Goal: Task Accomplishment & Management: Manage account settings

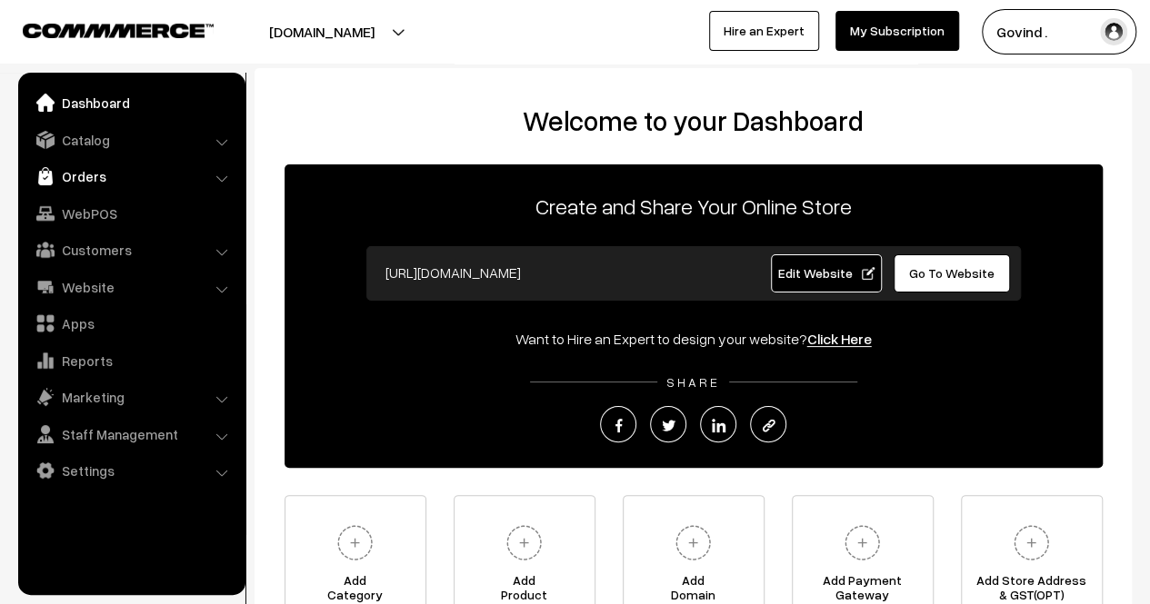
click at [105, 174] on link "Orders" at bounding box center [131, 176] width 216 height 33
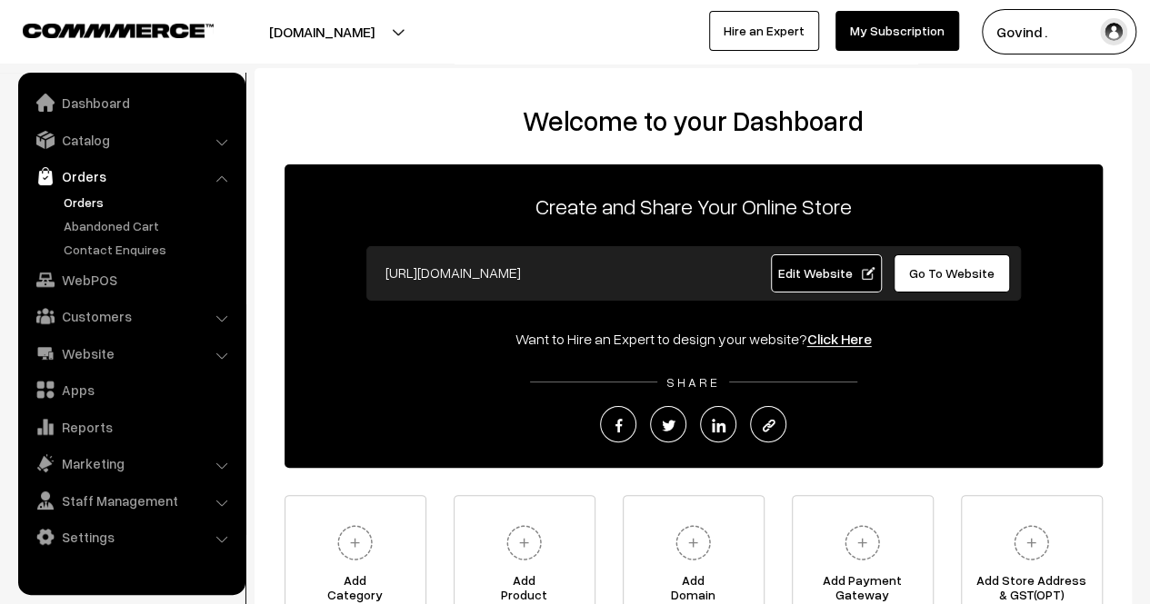
click at [95, 203] on link "Orders" at bounding box center [149, 202] width 180 height 19
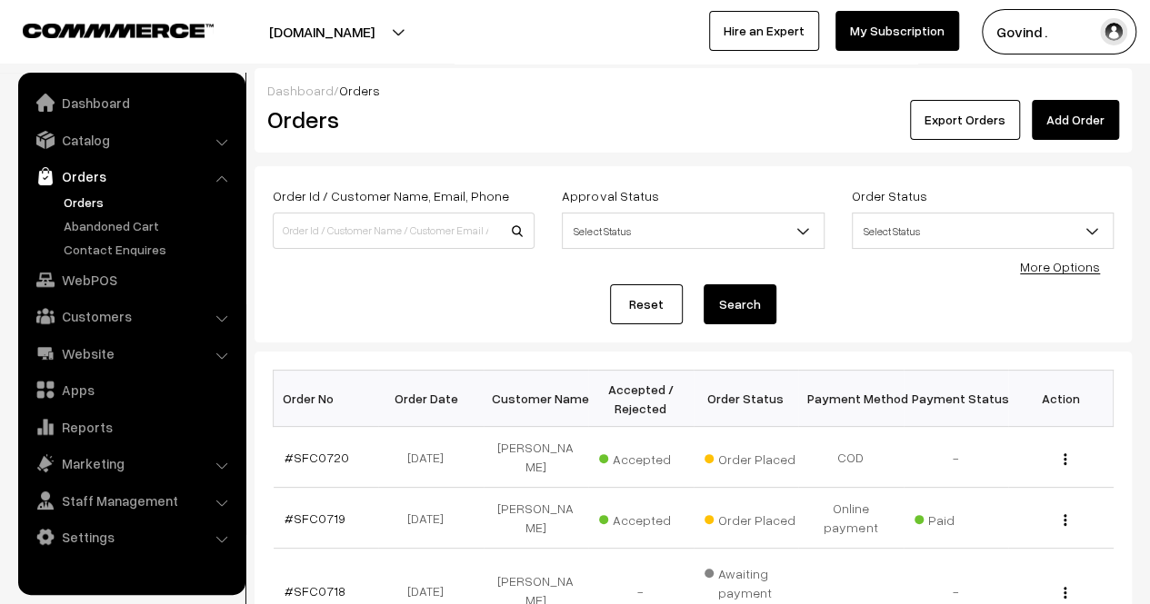
scroll to position [635, 0]
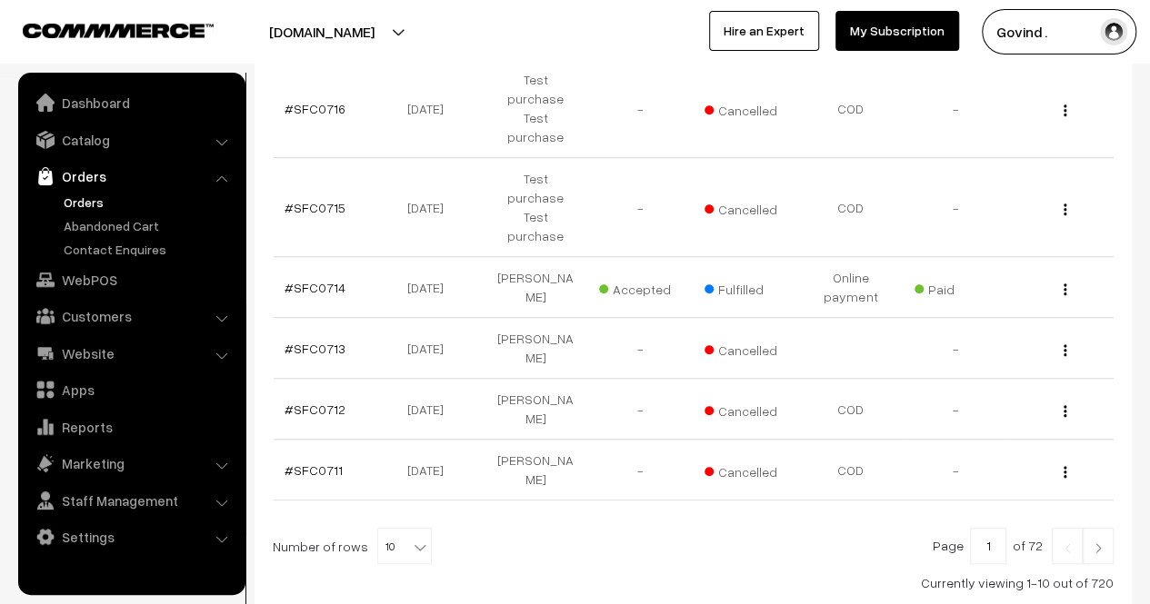
click at [411, 538] on b at bounding box center [420, 547] width 18 height 18
select select "60"
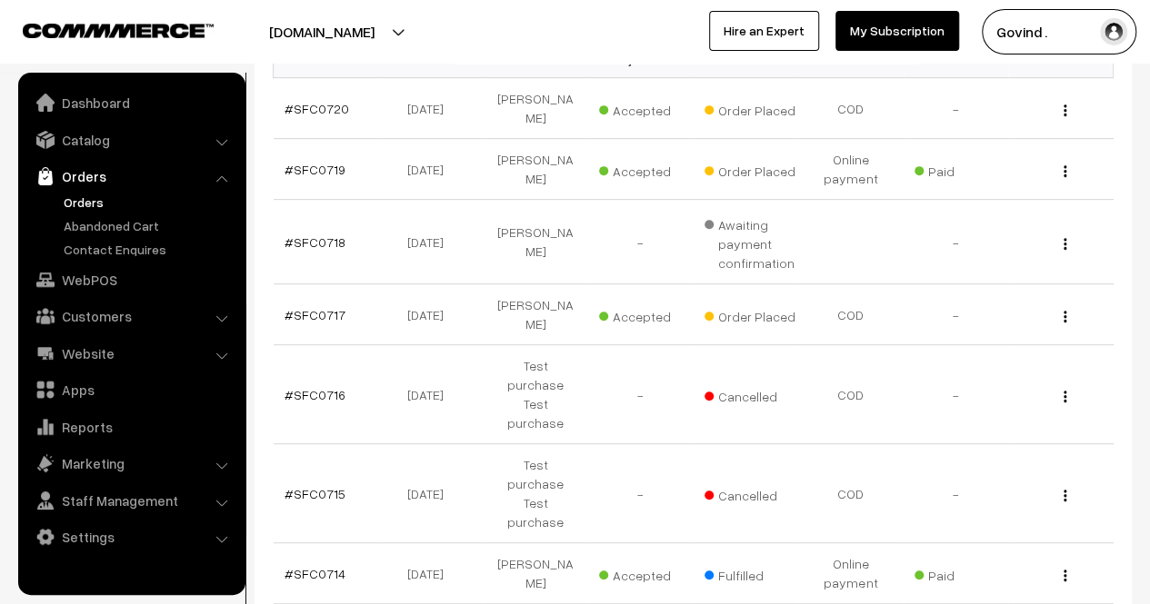
scroll to position [310, 0]
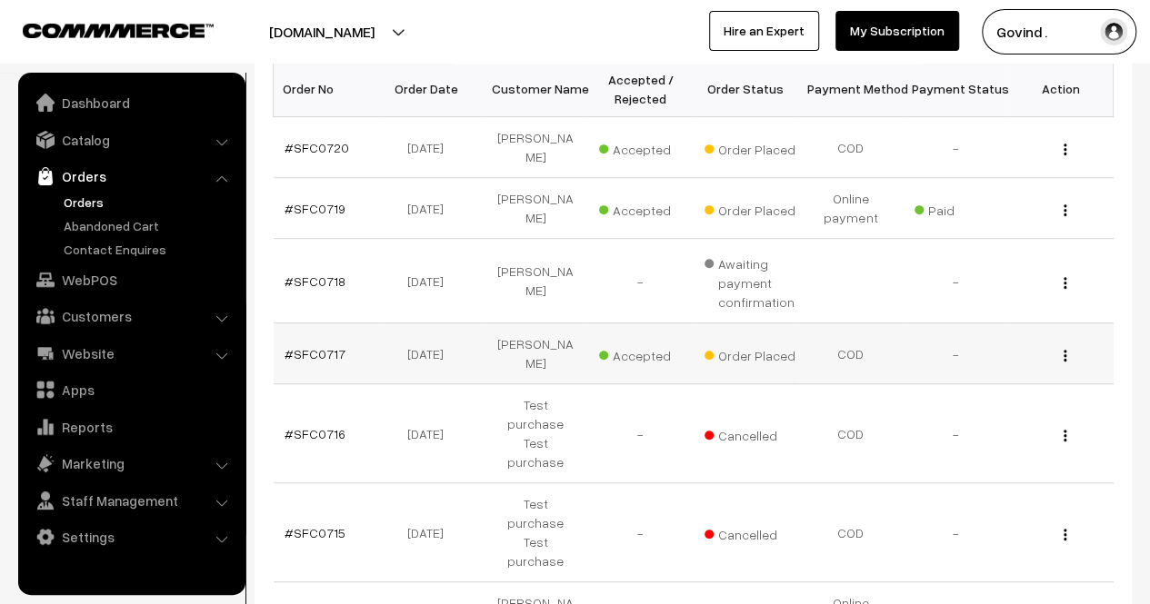
click at [1064, 350] on img "button" at bounding box center [1065, 356] width 3 height 12
click at [989, 363] on link "View" at bounding box center [984, 382] width 155 height 40
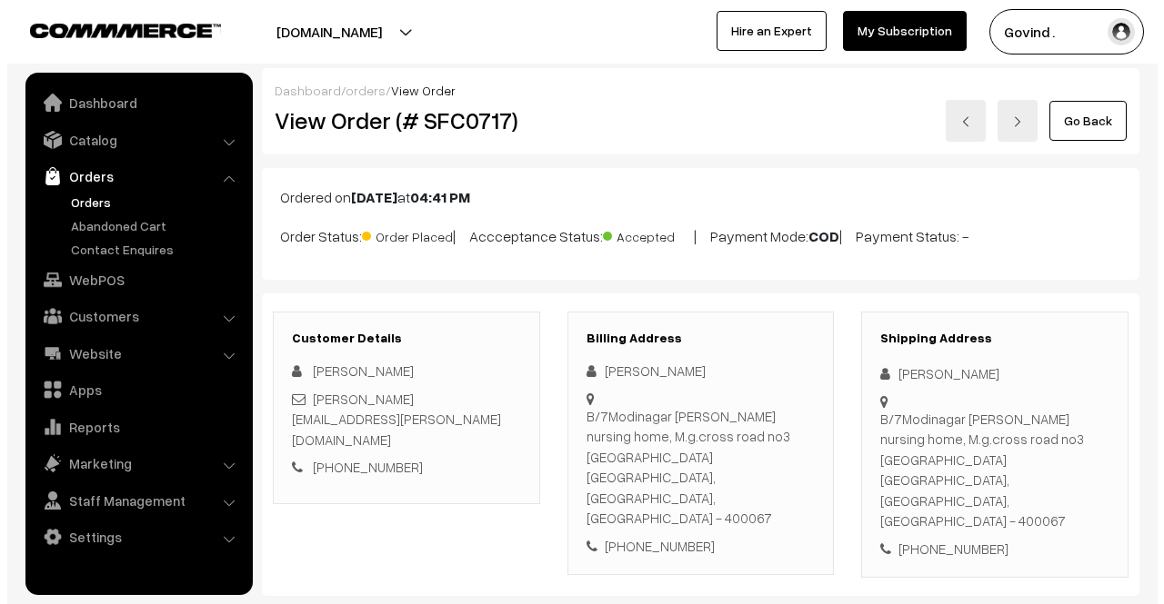
scroll to position [886, 0]
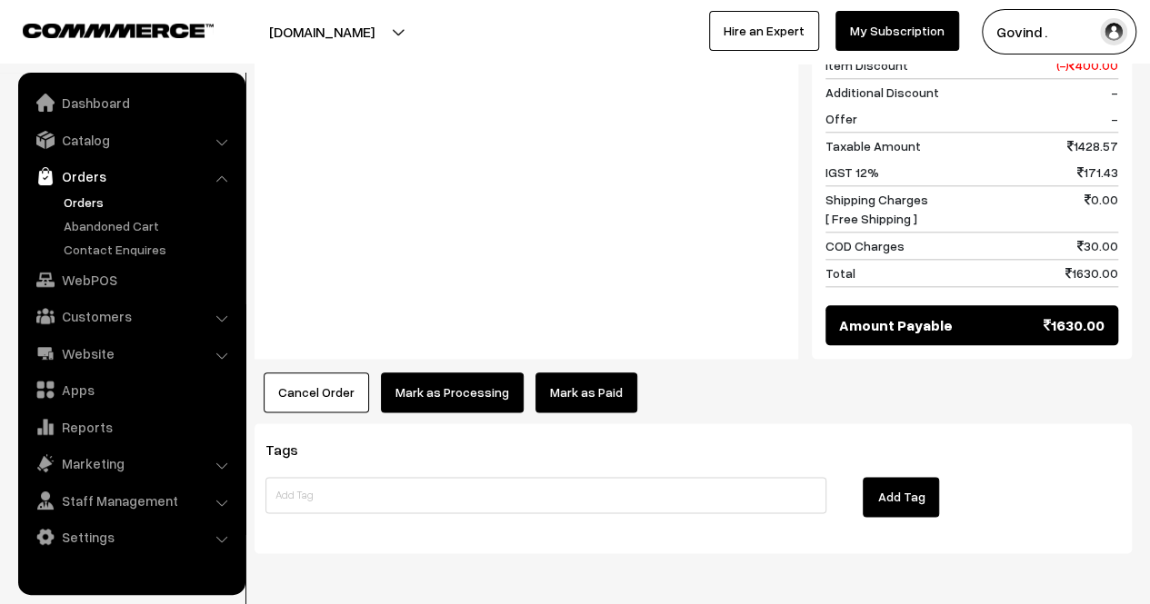
click at [458, 373] on button "Mark as Processing" at bounding box center [452, 393] width 143 height 40
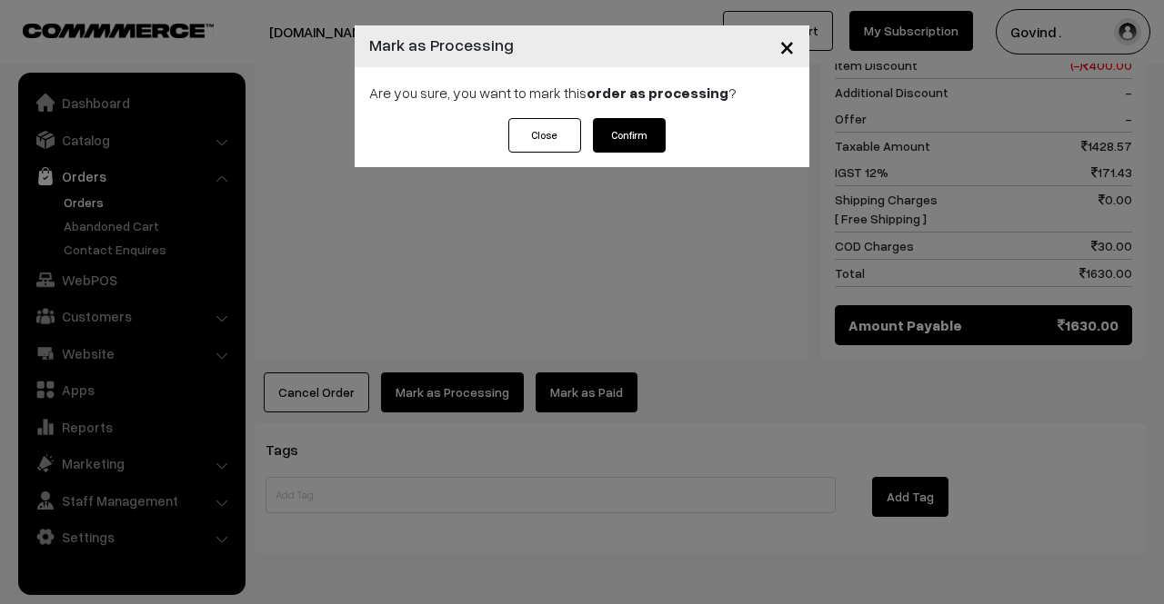
click at [639, 121] on button "Confirm" at bounding box center [629, 135] width 73 height 35
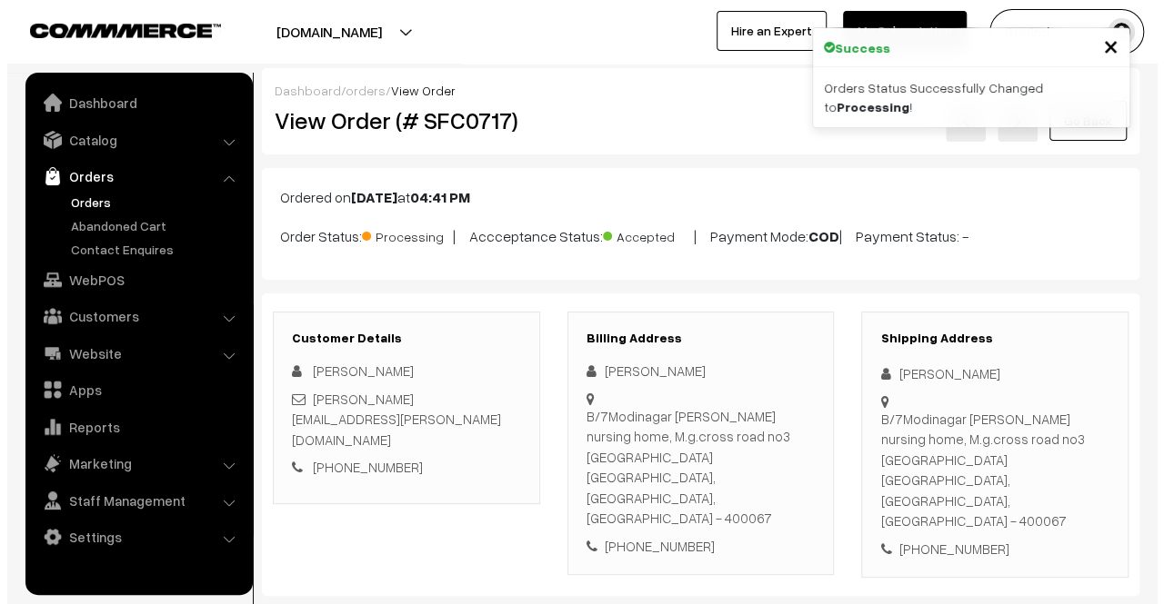
scroll to position [847, 0]
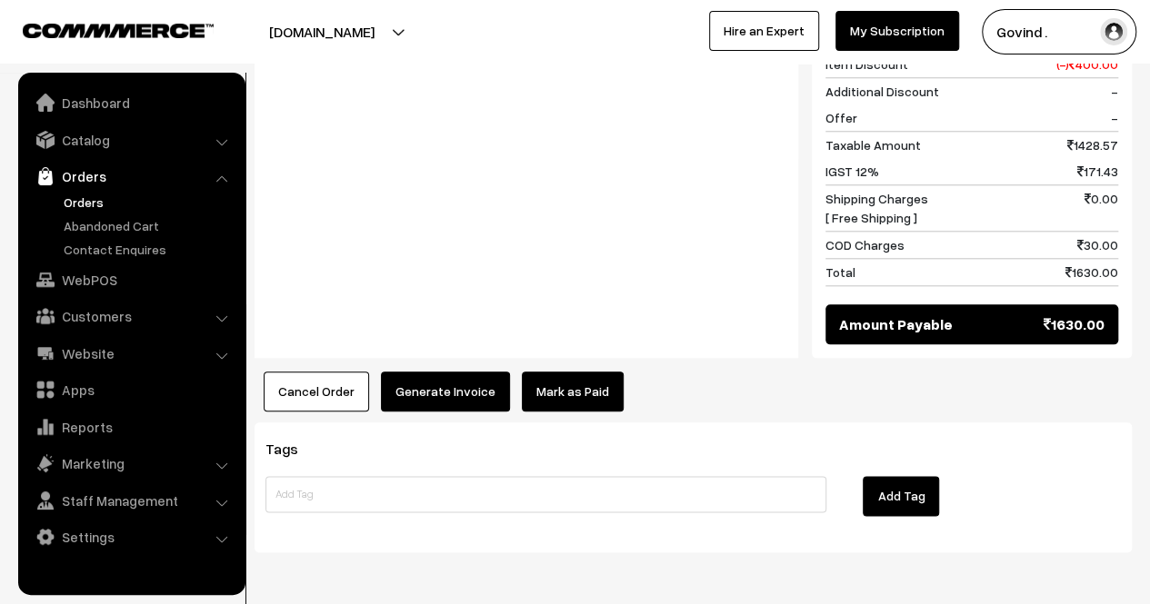
click at [429, 372] on button "Generate Invoice" at bounding box center [445, 392] width 129 height 40
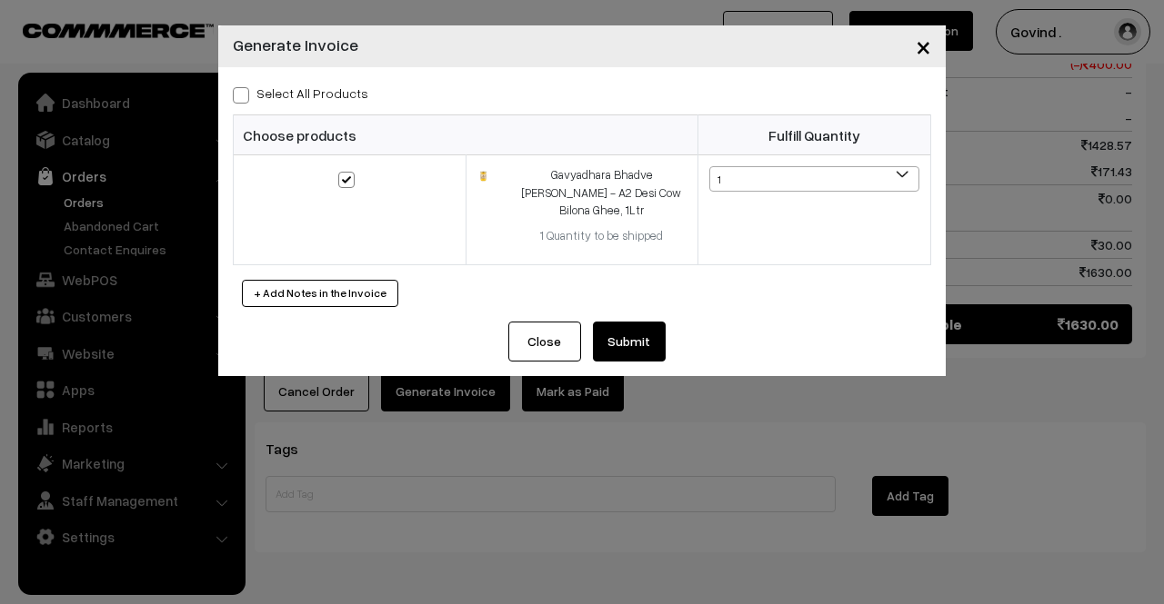
click at [240, 102] on span at bounding box center [241, 95] width 16 height 16
click at [240, 98] on input "Select All Products" at bounding box center [239, 92] width 12 height 12
checkbox input "true"
click at [624, 296] on div "Select All Products Choose products Fulfill Quantity 1 1" at bounding box center [581, 194] width 727 height 255
click at [638, 322] on button "Submit" at bounding box center [629, 342] width 73 height 40
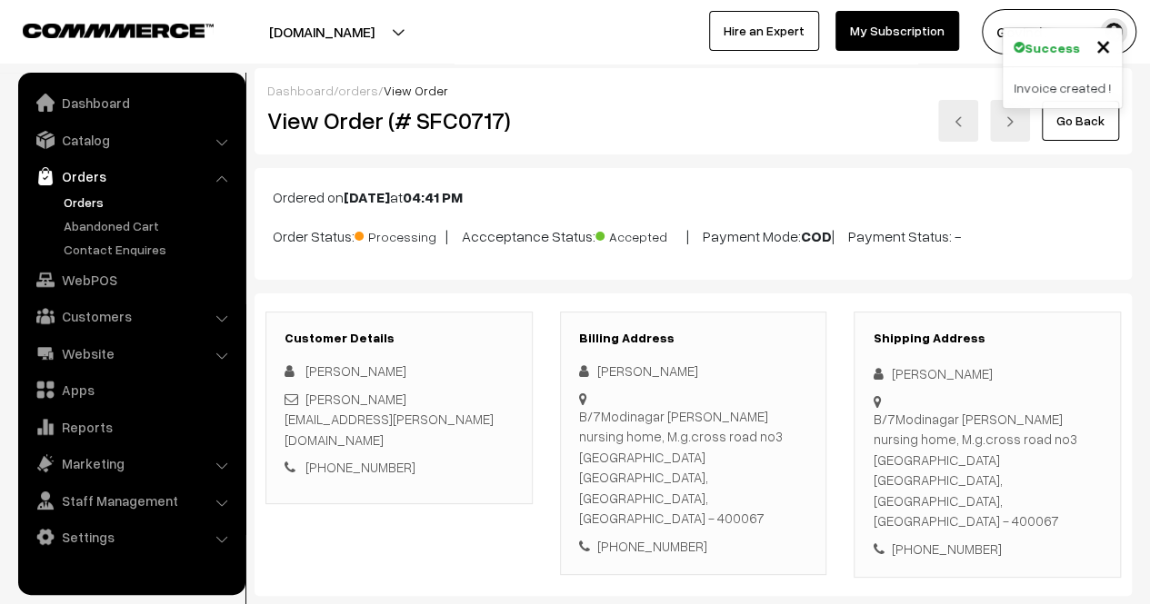
click at [1068, 125] on link "Go Back" at bounding box center [1080, 121] width 77 height 40
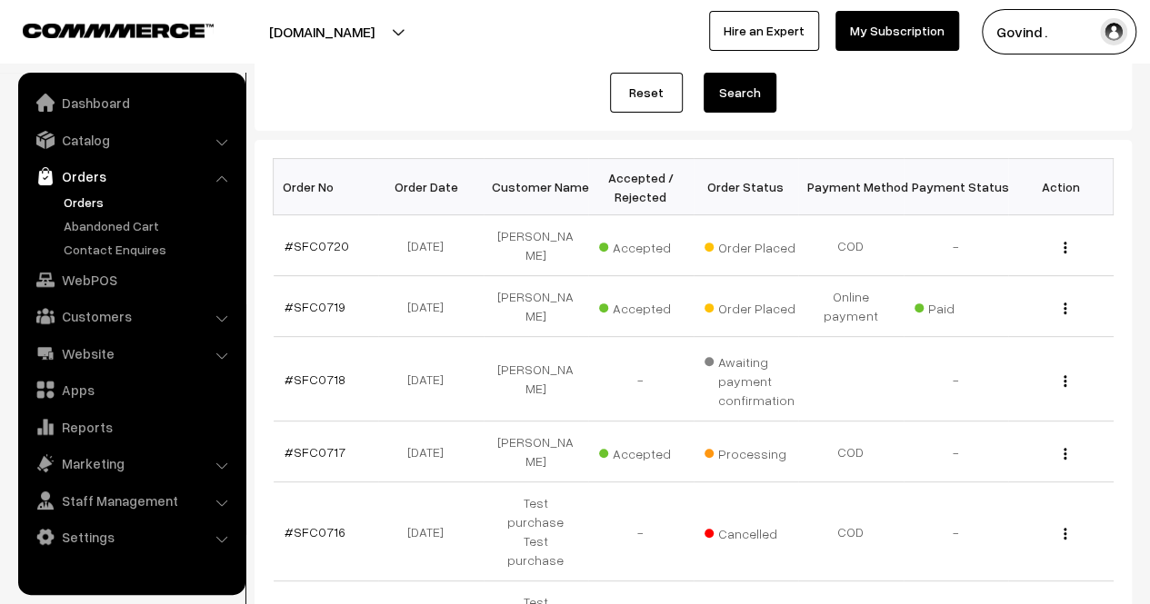
scroll to position [215, 0]
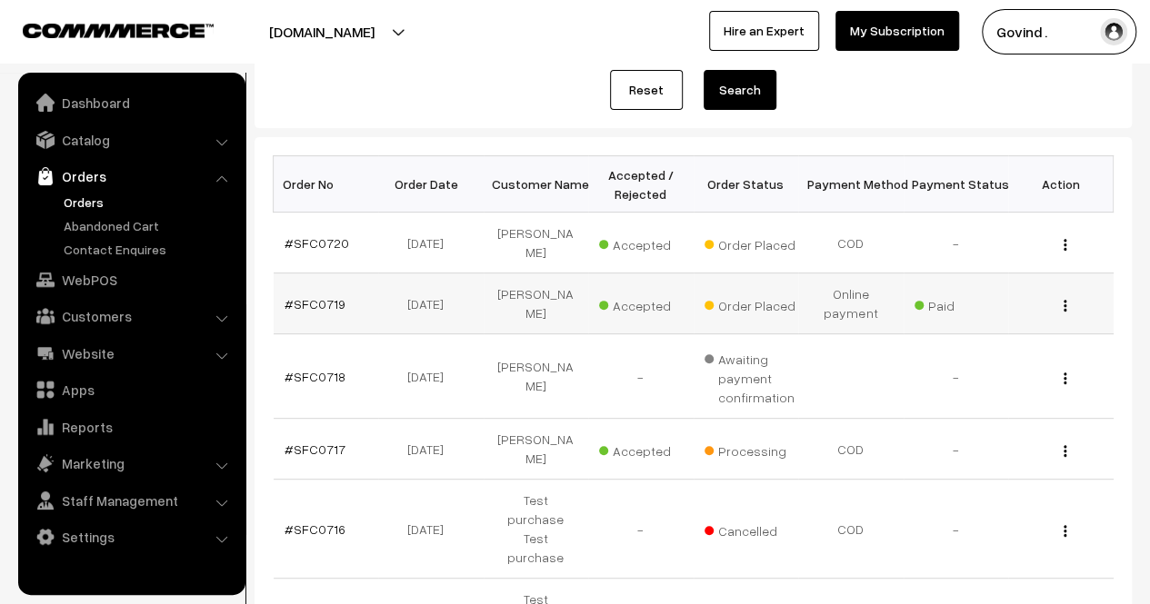
click at [1065, 298] on button "button" at bounding box center [1065, 305] width 5 height 15
click at [996, 312] on link "View" at bounding box center [984, 332] width 155 height 40
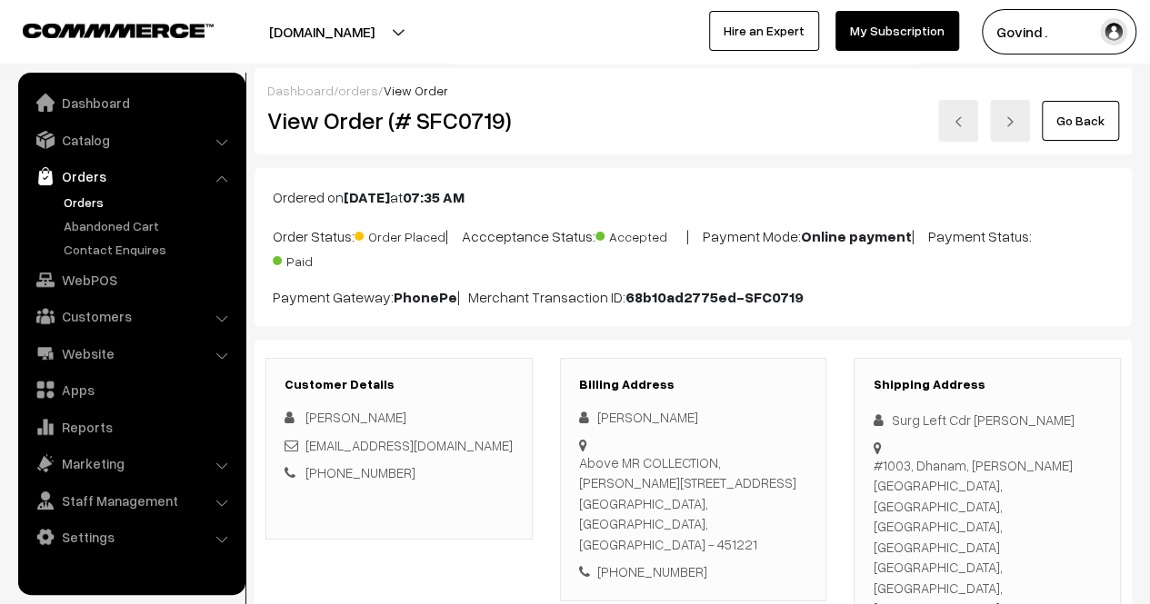
scroll to position [1064, 0]
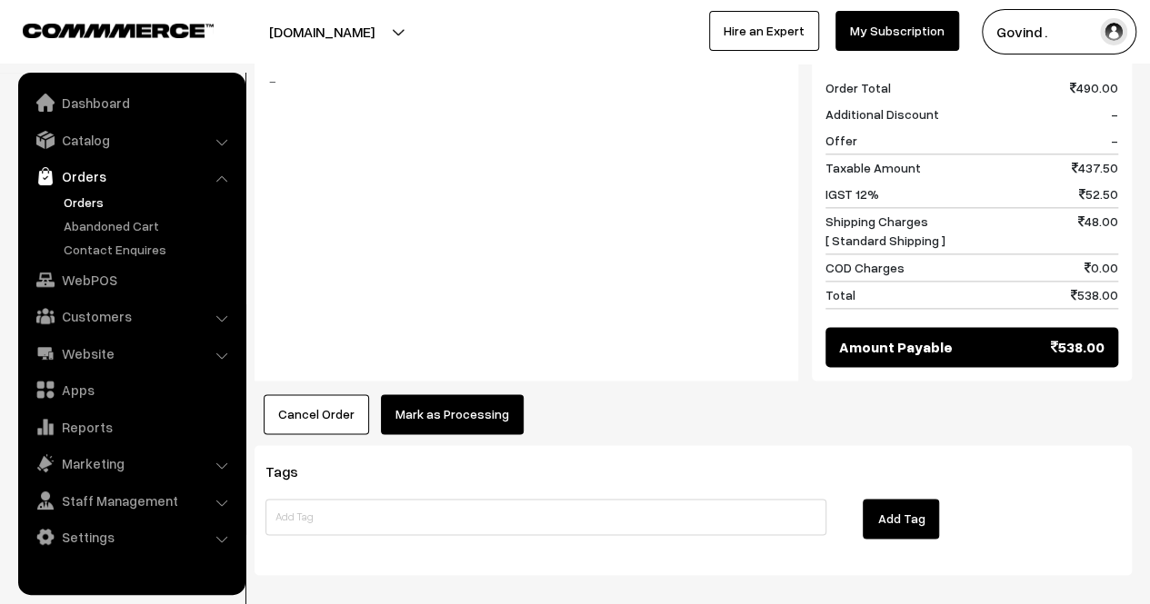
click at [484, 395] on button "Mark as Processing" at bounding box center [452, 415] width 143 height 40
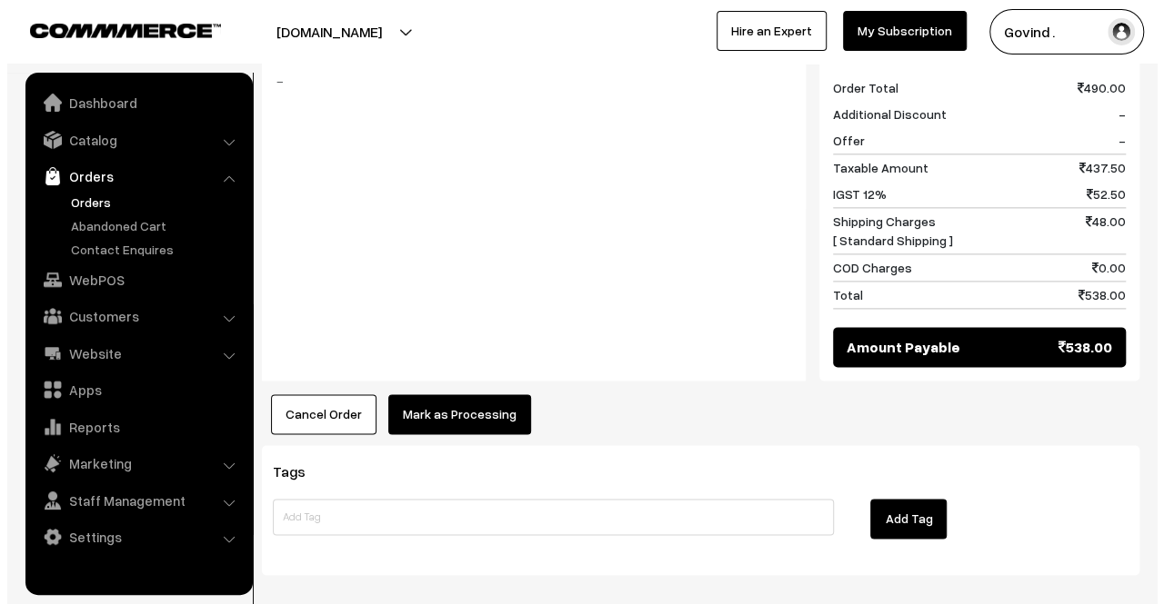
scroll to position [1061, 0]
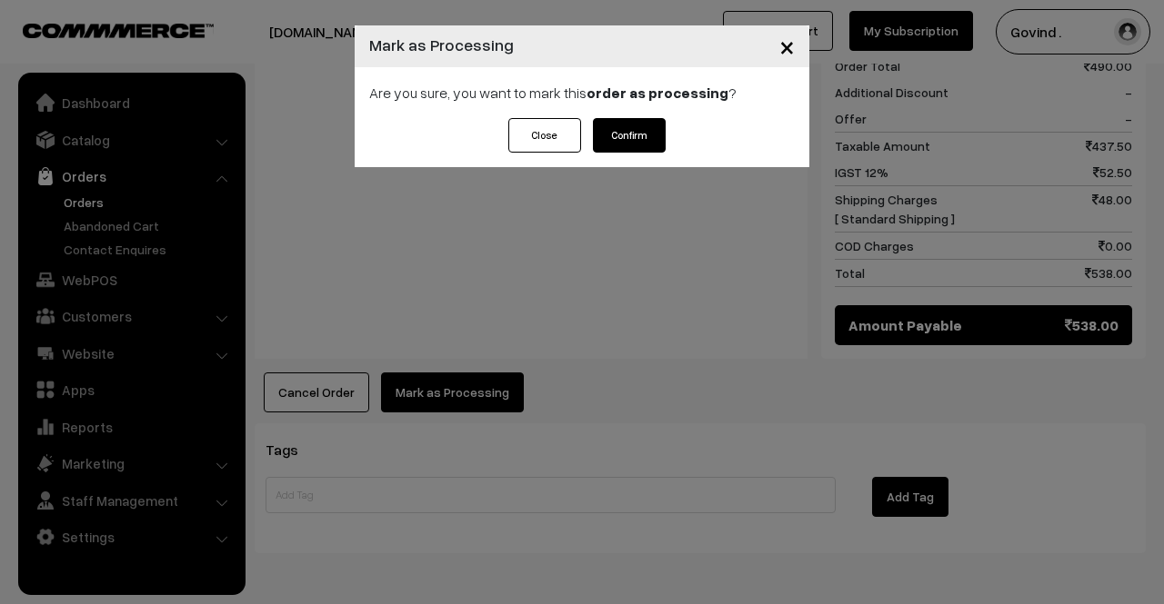
click at [624, 135] on button "Confirm" at bounding box center [629, 135] width 73 height 35
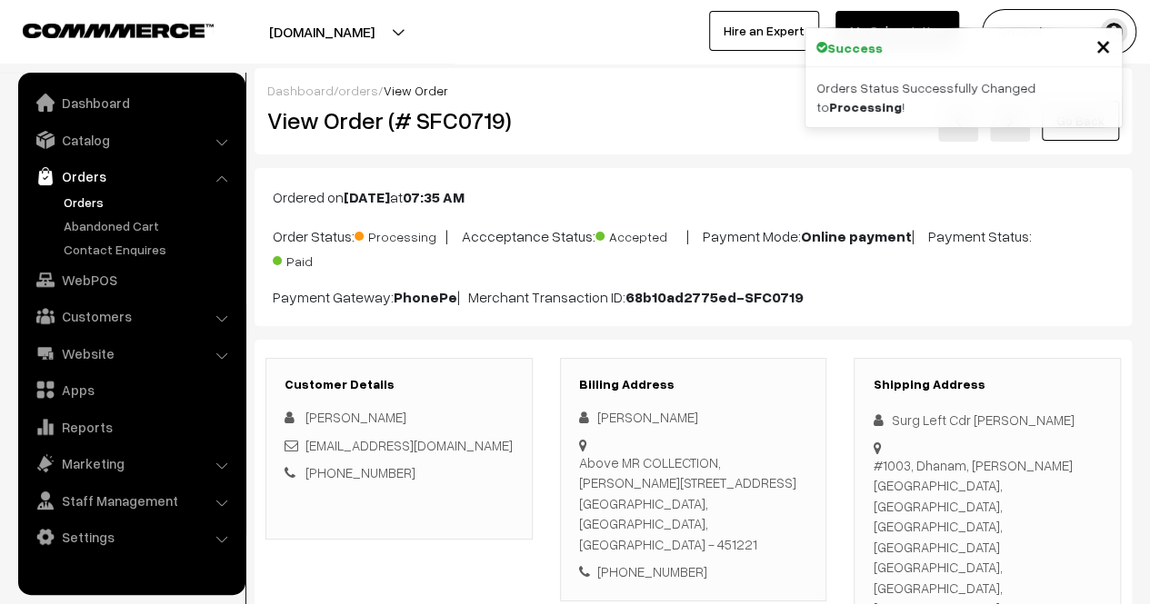
scroll to position [985, 0]
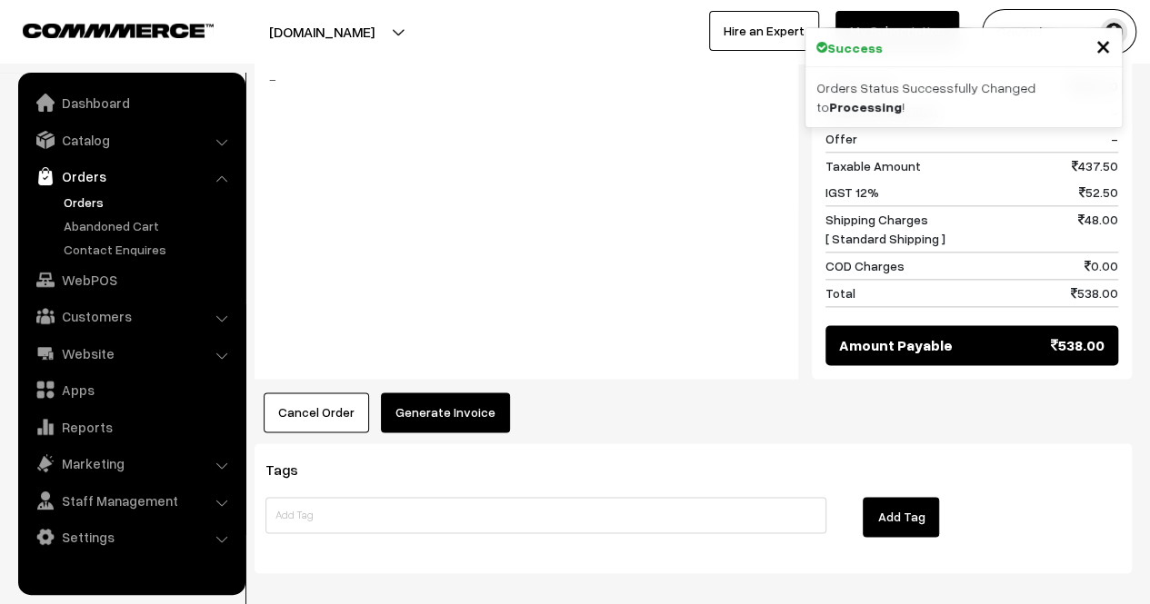
click at [461, 393] on button "Generate Invoice" at bounding box center [445, 413] width 129 height 40
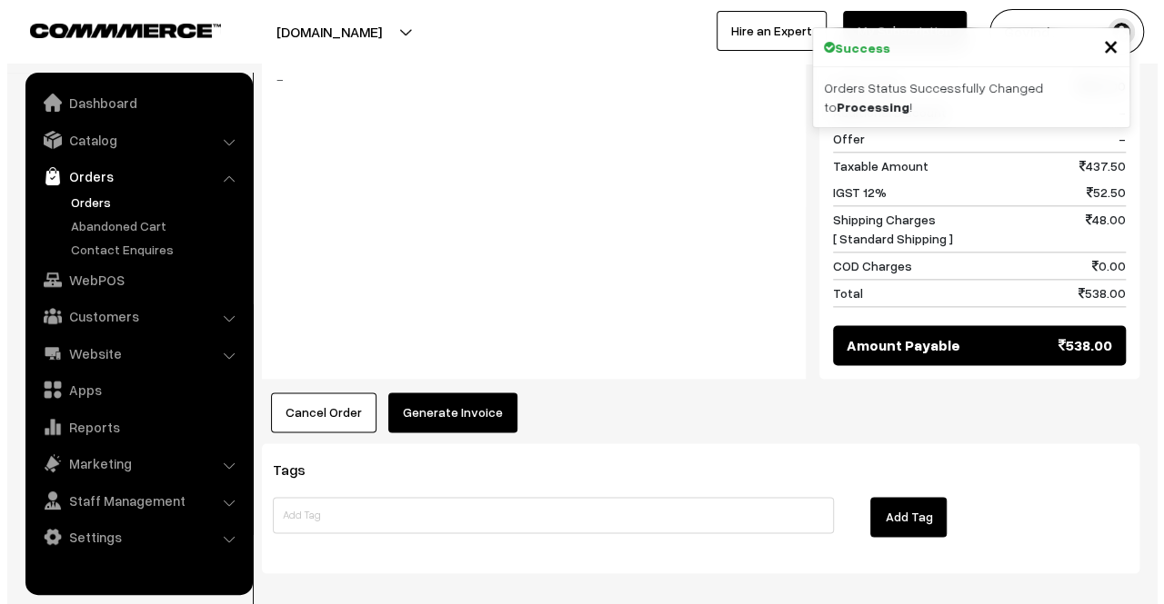
scroll to position [982, 0]
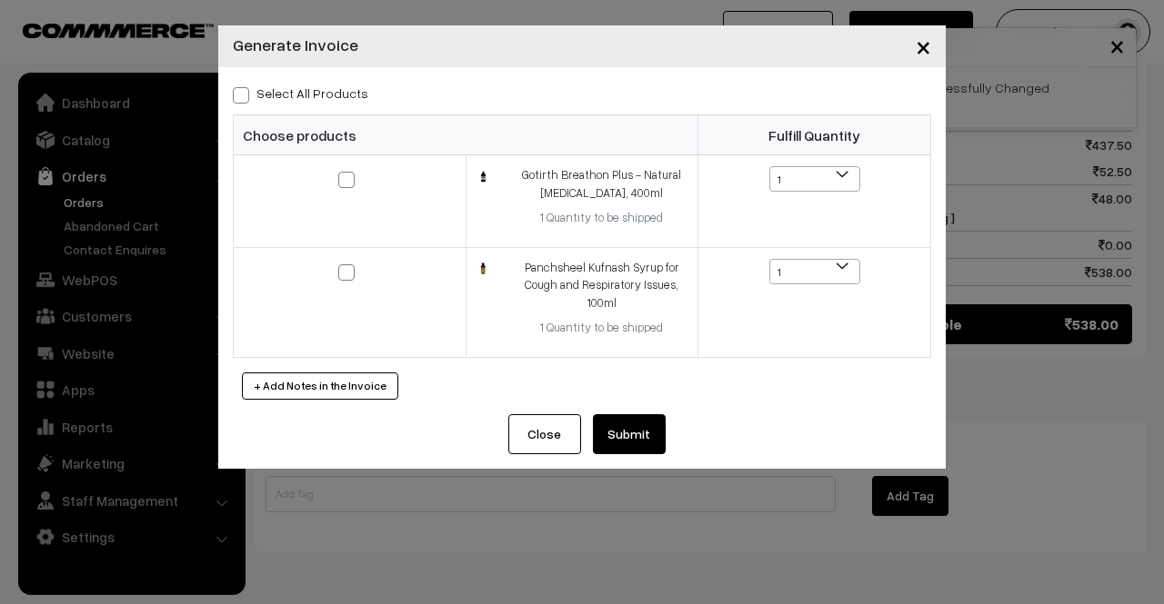
click at [244, 101] on span at bounding box center [241, 95] width 16 height 16
click at [244, 98] on input "Select All Products" at bounding box center [239, 92] width 12 height 12
checkbox input "true"
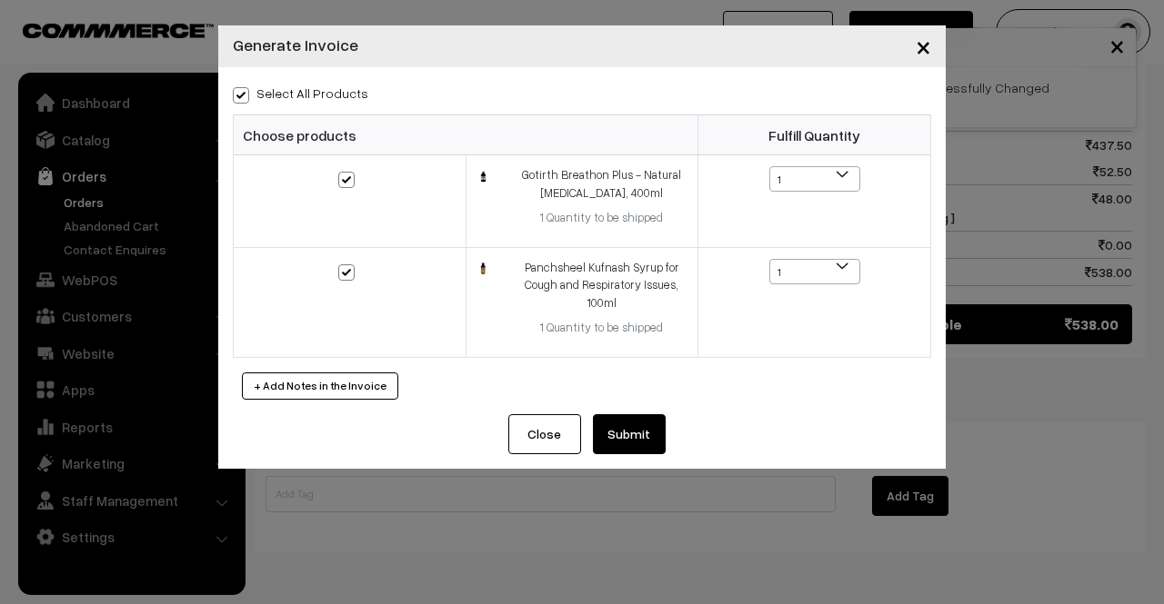
click at [629, 432] on button "Submit" at bounding box center [629, 435] width 73 height 40
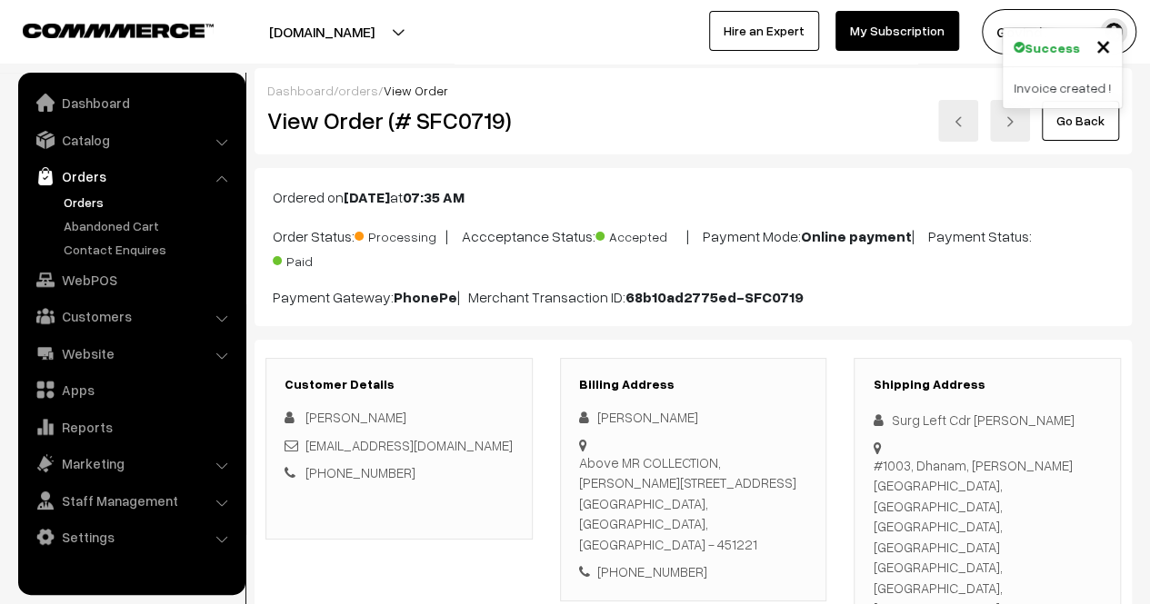
click at [1069, 139] on link "Go Back" at bounding box center [1080, 121] width 77 height 40
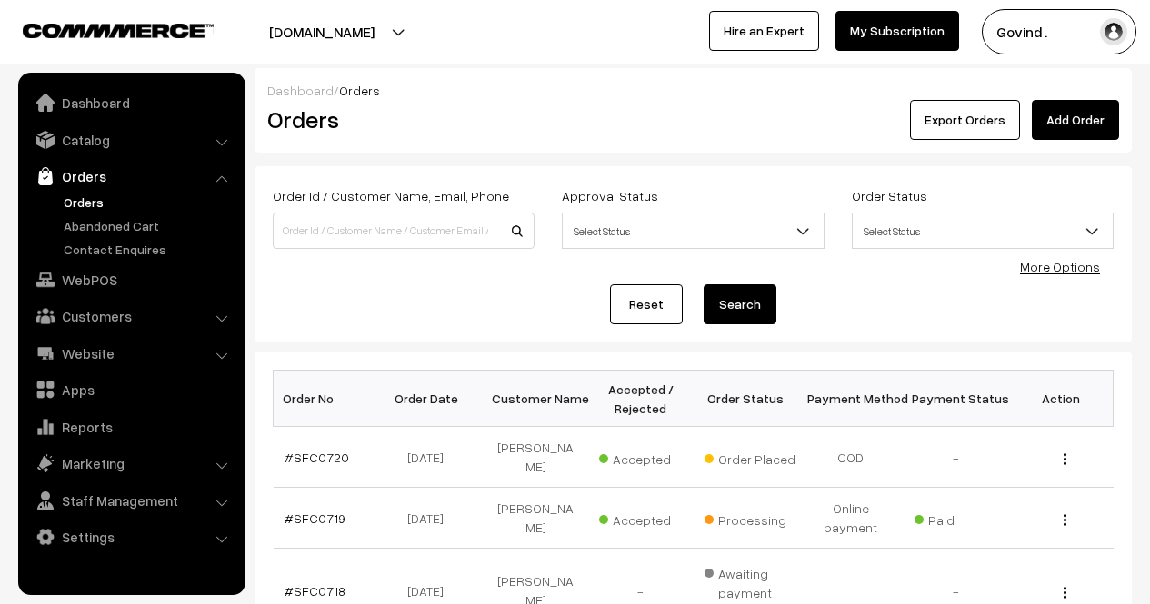
scroll to position [213, 0]
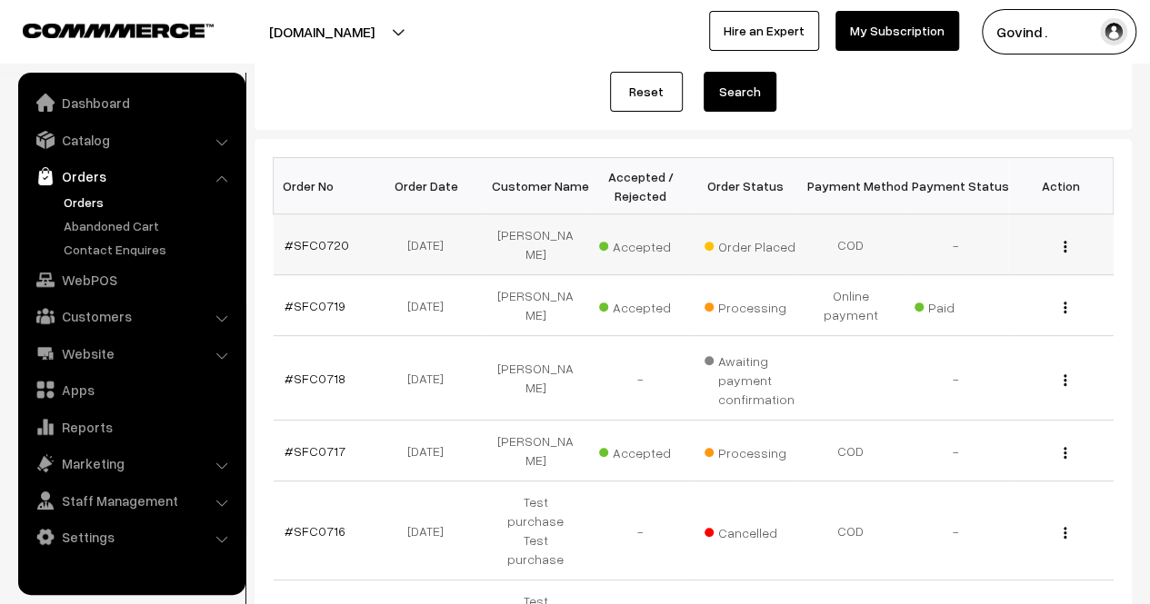
click at [1064, 241] on img "button" at bounding box center [1065, 247] width 3 height 12
click at [987, 254] on link "View" at bounding box center [984, 273] width 155 height 40
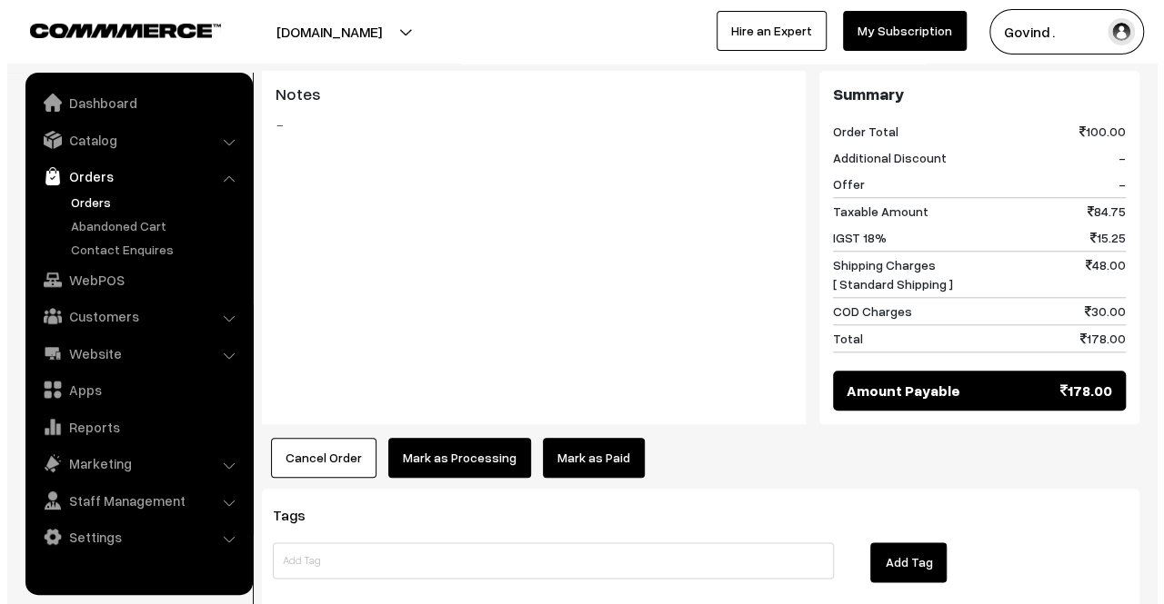
scroll to position [839, 0]
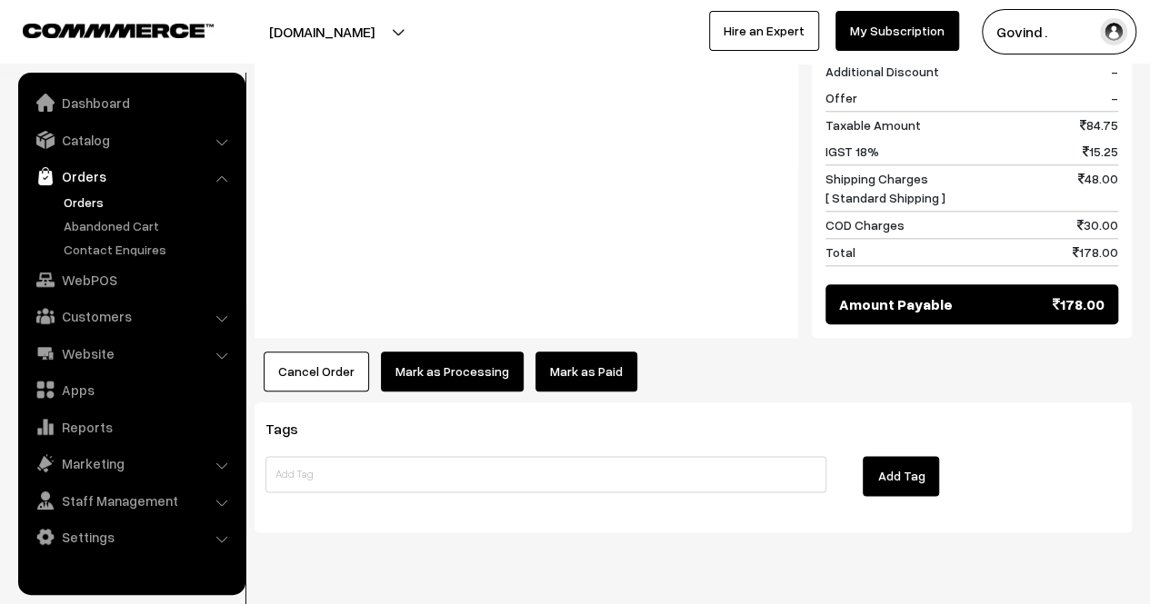
click at [459, 352] on button "Mark as Processing" at bounding box center [452, 372] width 143 height 40
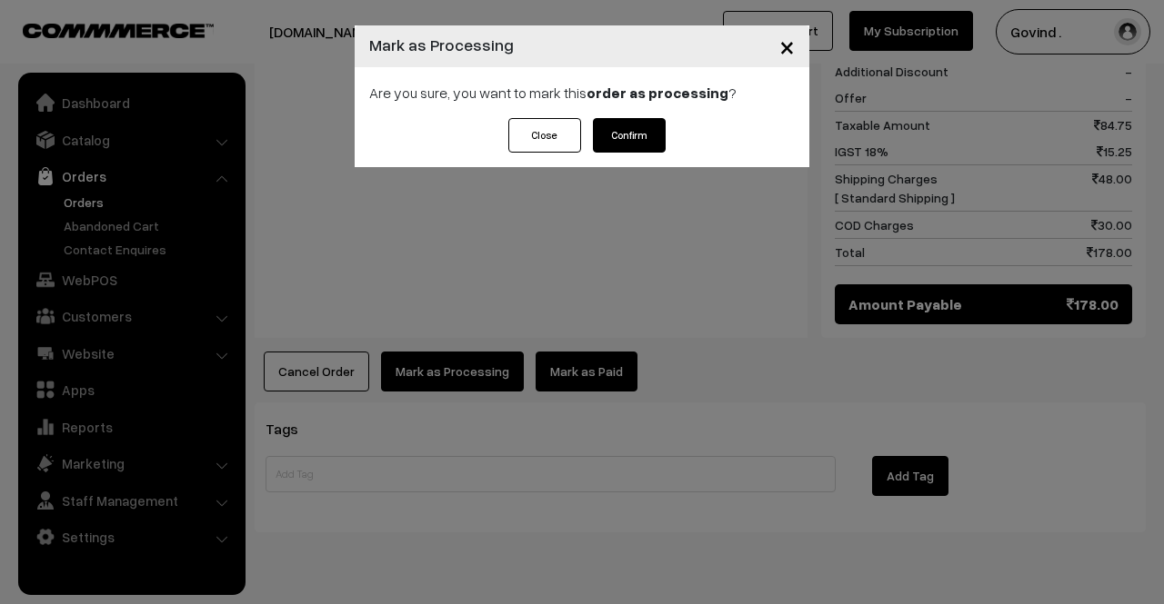
click at [613, 130] on button "Confirm" at bounding box center [629, 135] width 73 height 35
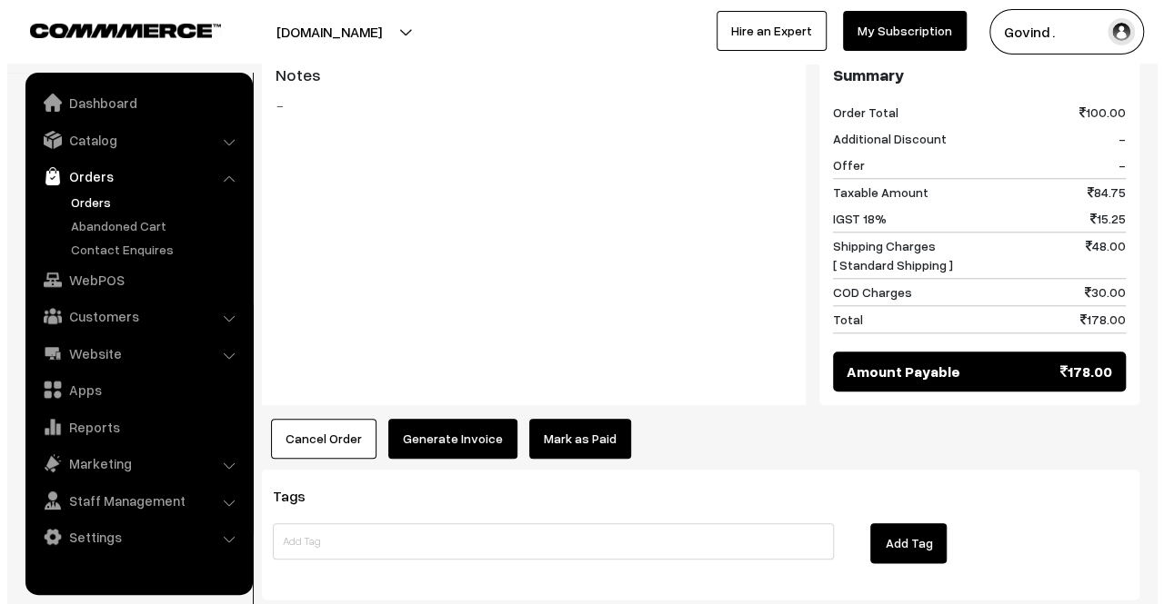
scroll to position [800, 0]
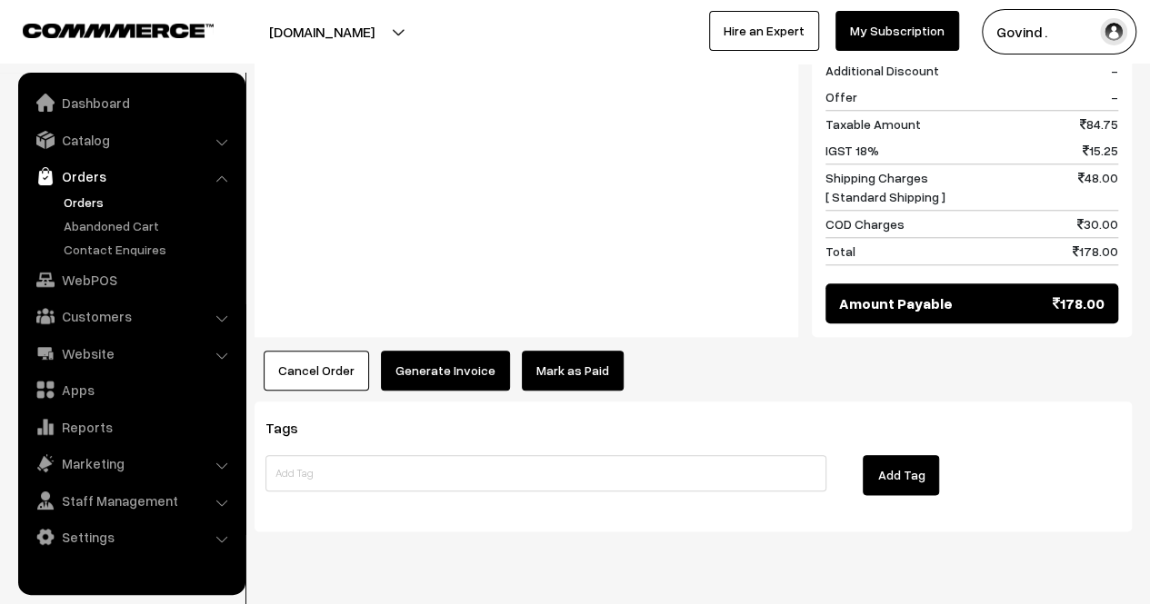
click at [436, 351] on button "Generate Invoice" at bounding box center [445, 371] width 129 height 40
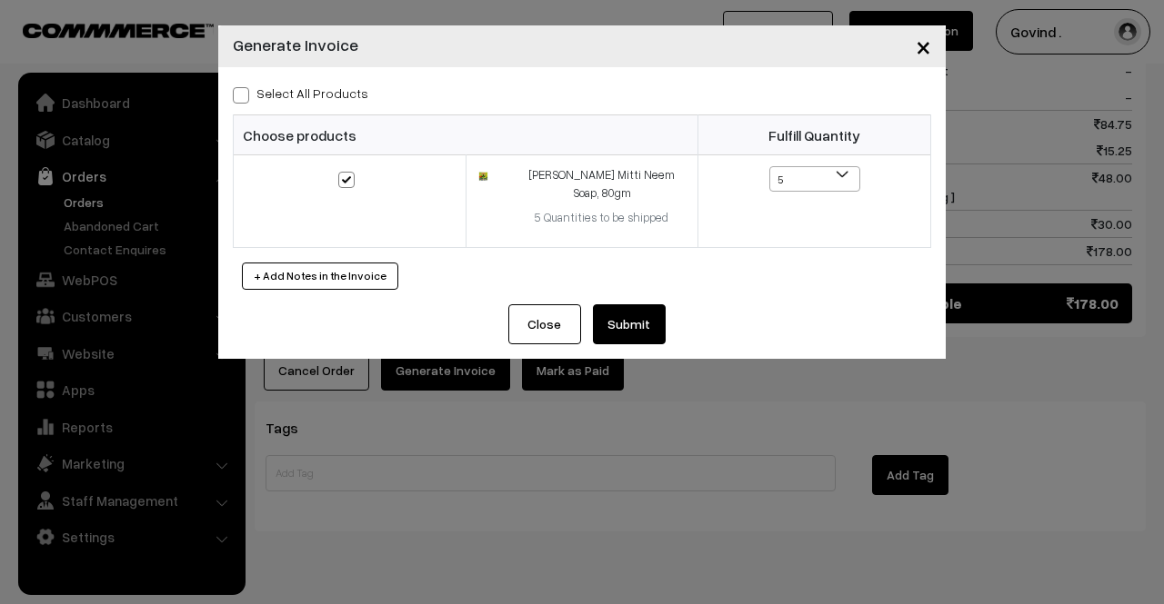
click at [246, 99] on span at bounding box center [241, 95] width 16 height 16
click at [245, 98] on input "Select All Products" at bounding box center [239, 92] width 12 height 12
checkbox input "true"
click at [647, 324] on button "Submit" at bounding box center [629, 325] width 73 height 40
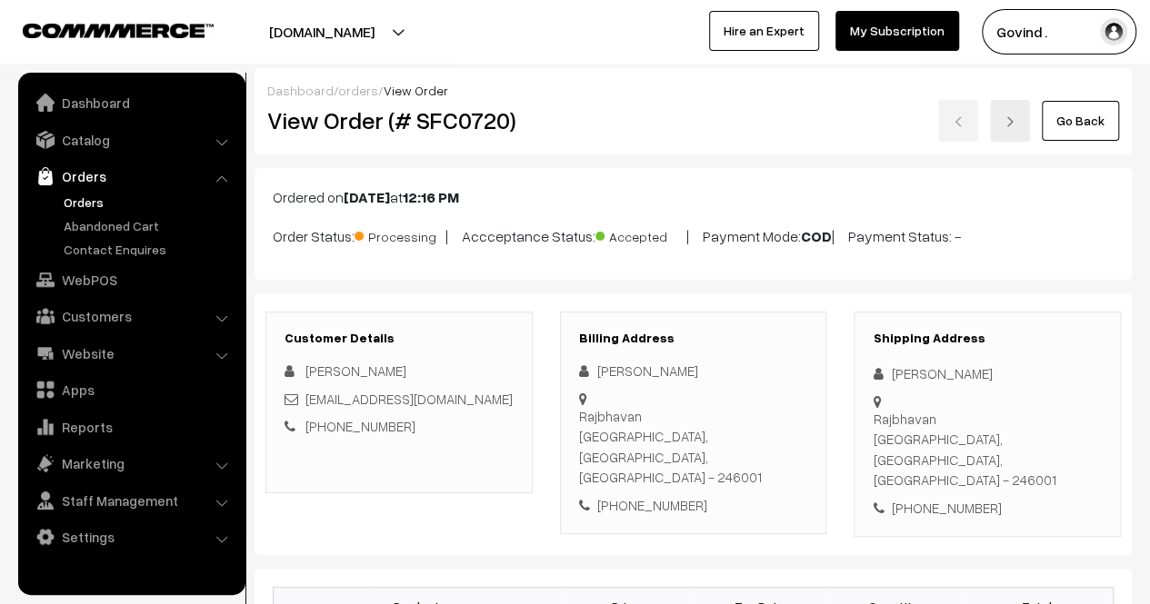
click at [1067, 135] on link "Go Back" at bounding box center [1080, 121] width 77 height 40
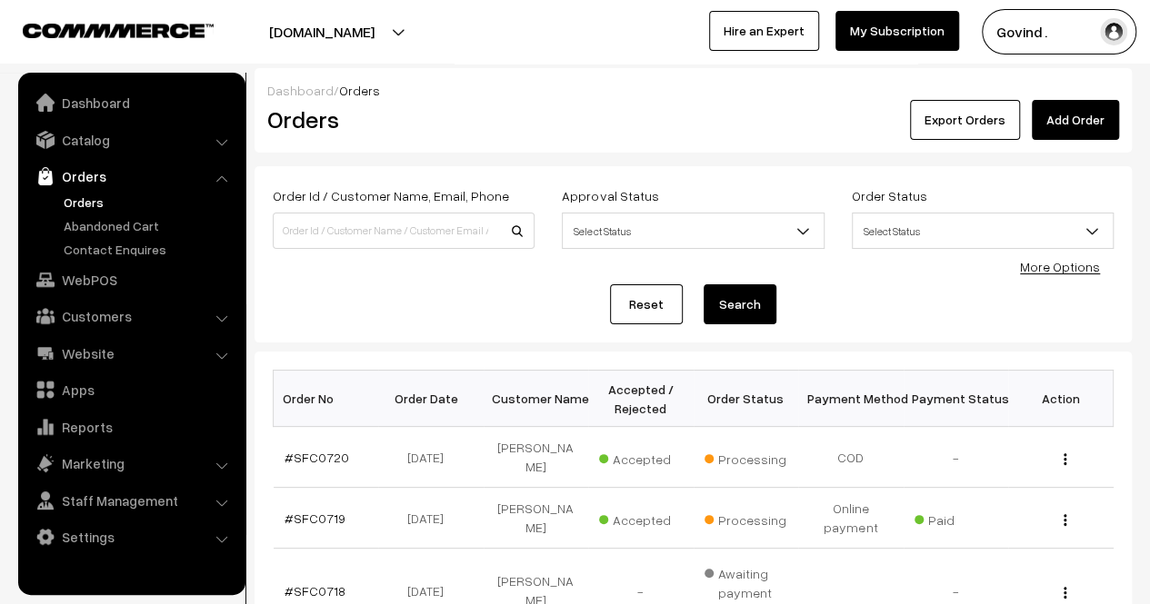
scroll to position [635, 0]
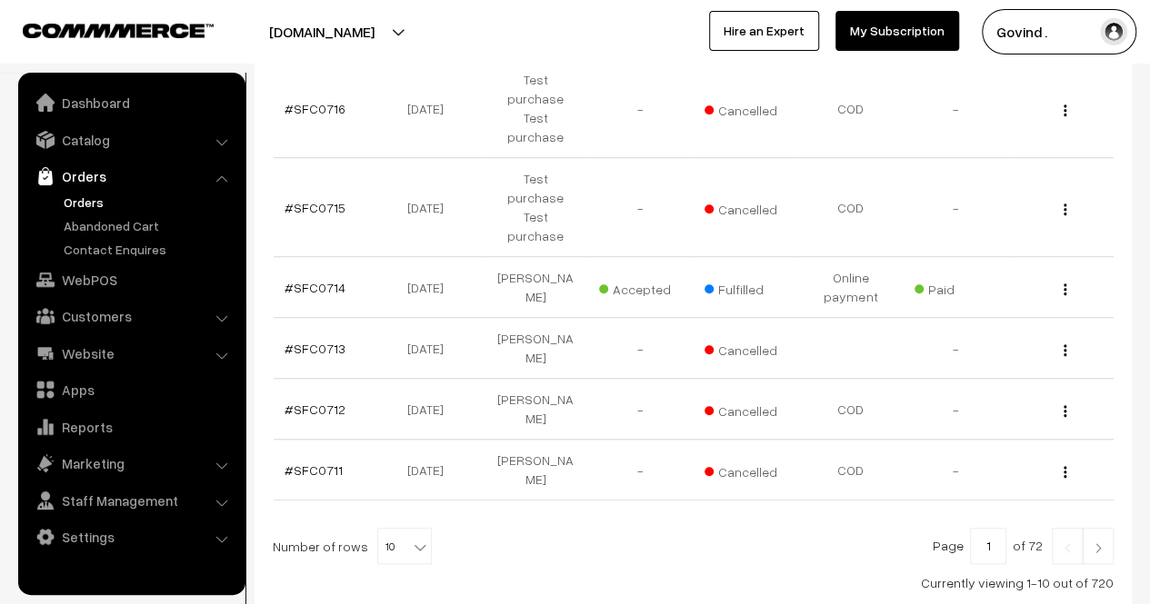
click at [411, 538] on b at bounding box center [420, 547] width 18 height 18
select select "50"
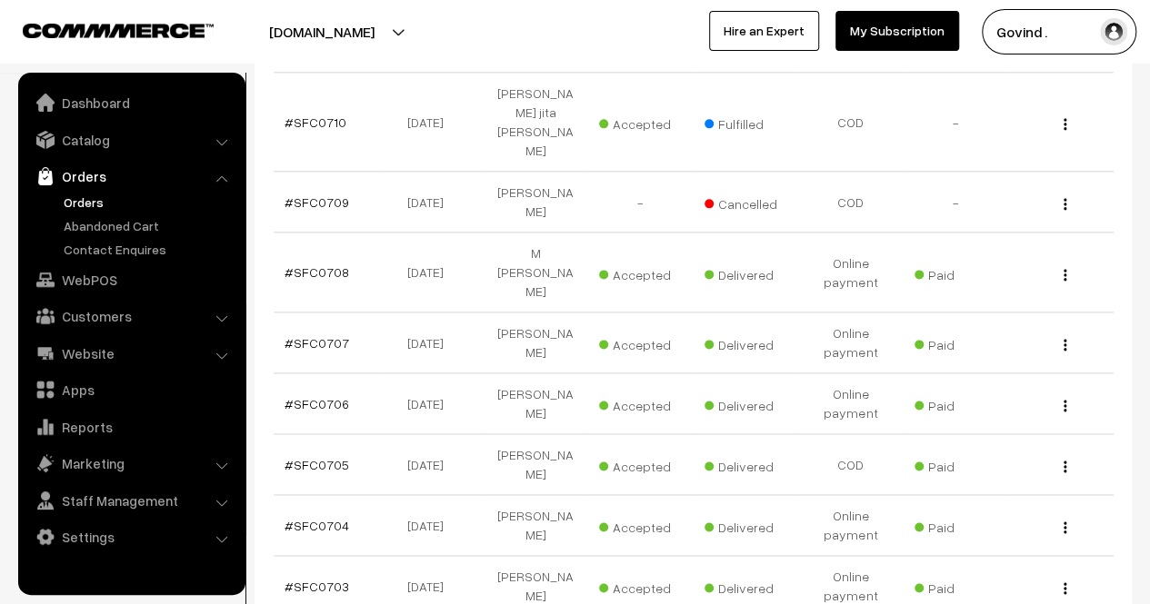
scroll to position [1048, 0]
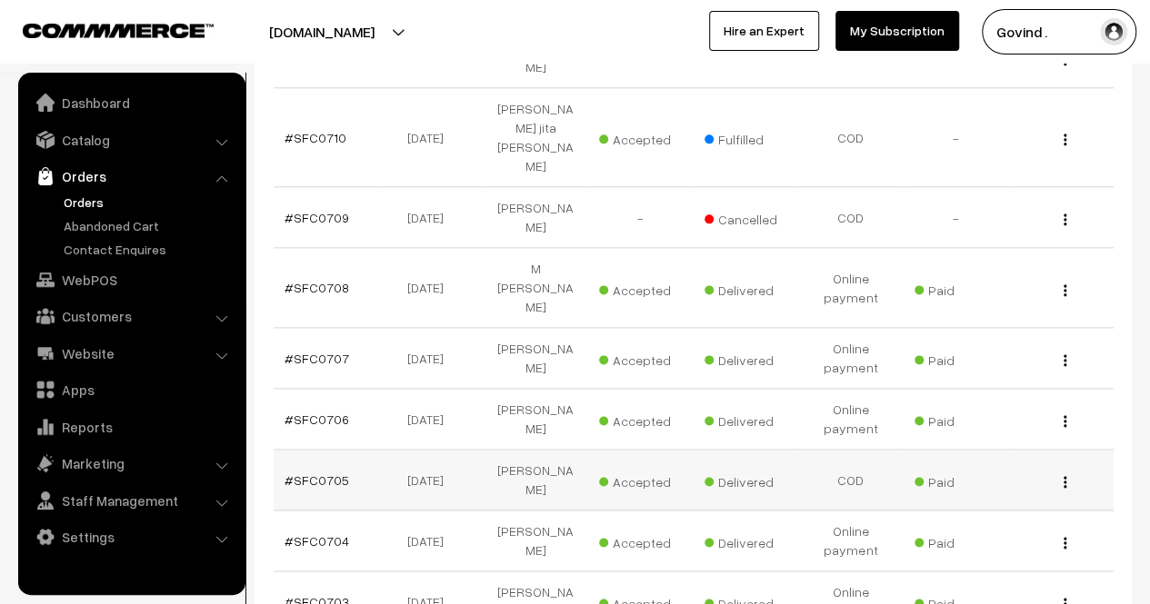
click at [1064, 476] on img "button" at bounding box center [1065, 482] width 3 height 12
click at [970, 488] on link "View" at bounding box center [984, 508] width 155 height 40
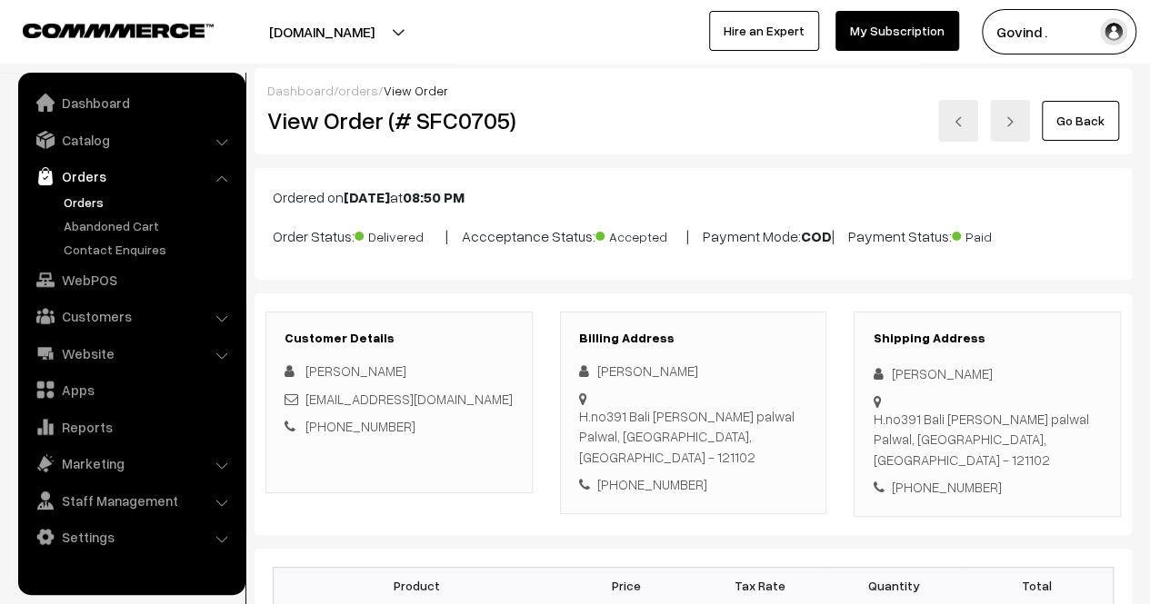
click at [970, 322] on div "Shipping Address Suraj bhan H.no391 Bali nager palwal Palwal, Haryana, India - …" at bounding box center [987, 414] width 267 height 205
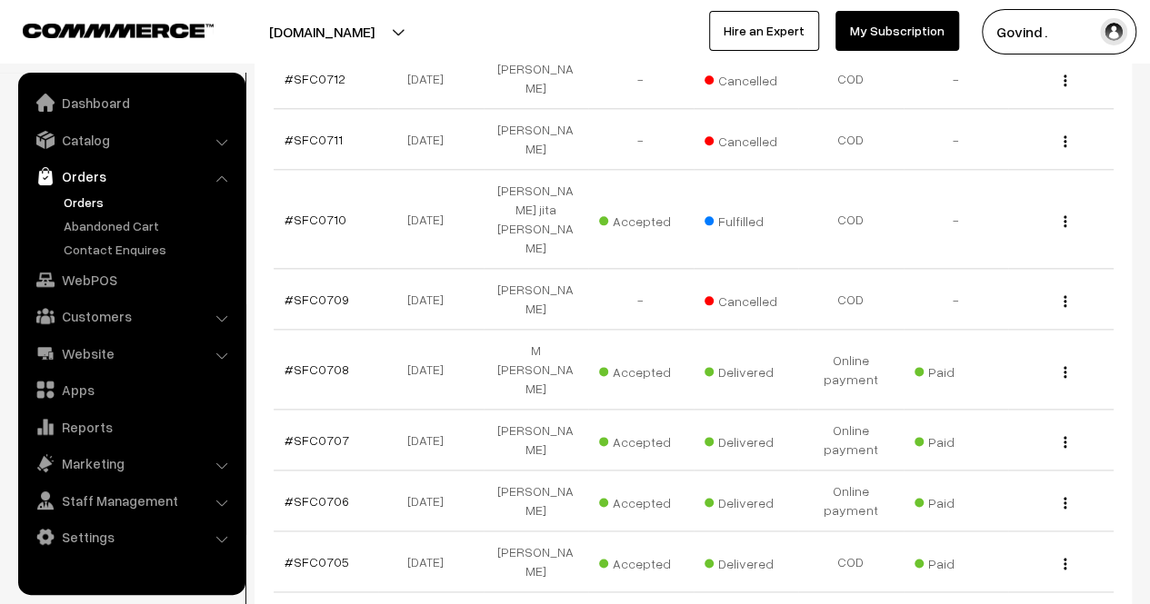
scroll to position [963, 0]
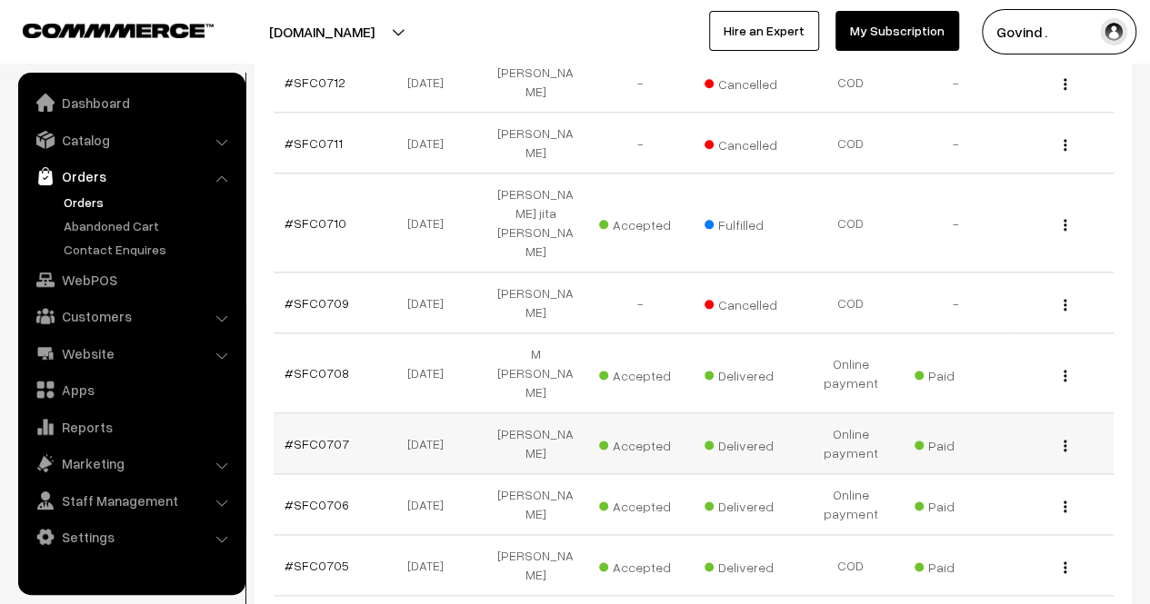
click at [1064, 440] on img "button" at bounding box center [1065, 446] width 3 height 12
click at [993, 452] on link "View" at bounding box center [984, 472] width 155 height 40
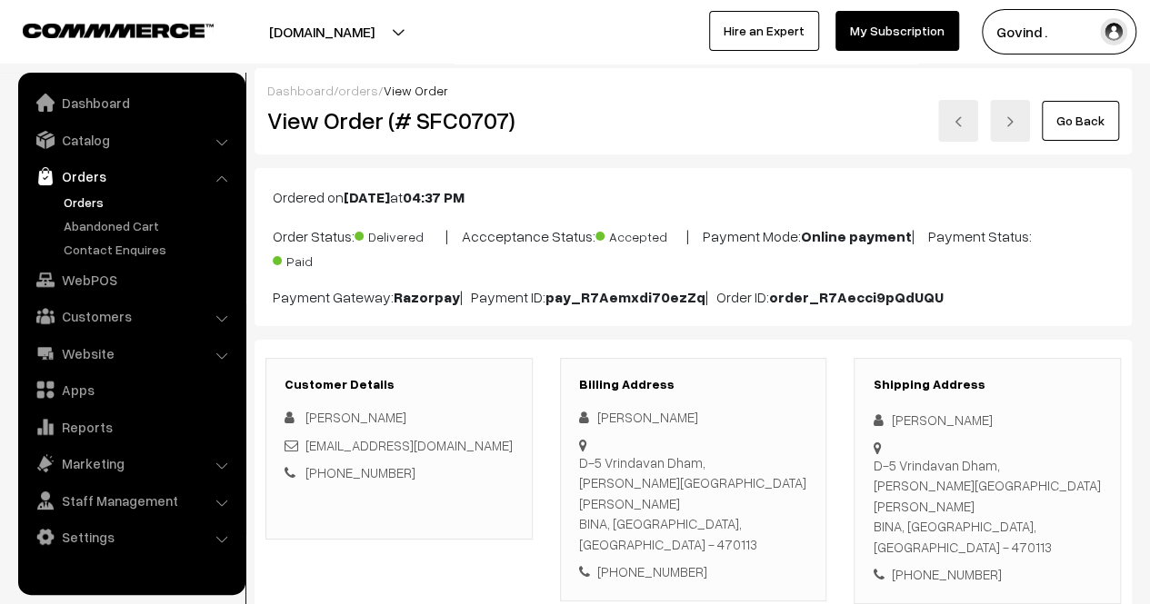
click at [1071, 128] on link "Go Back" at bounding box center [1080, 121] width 77 height 40
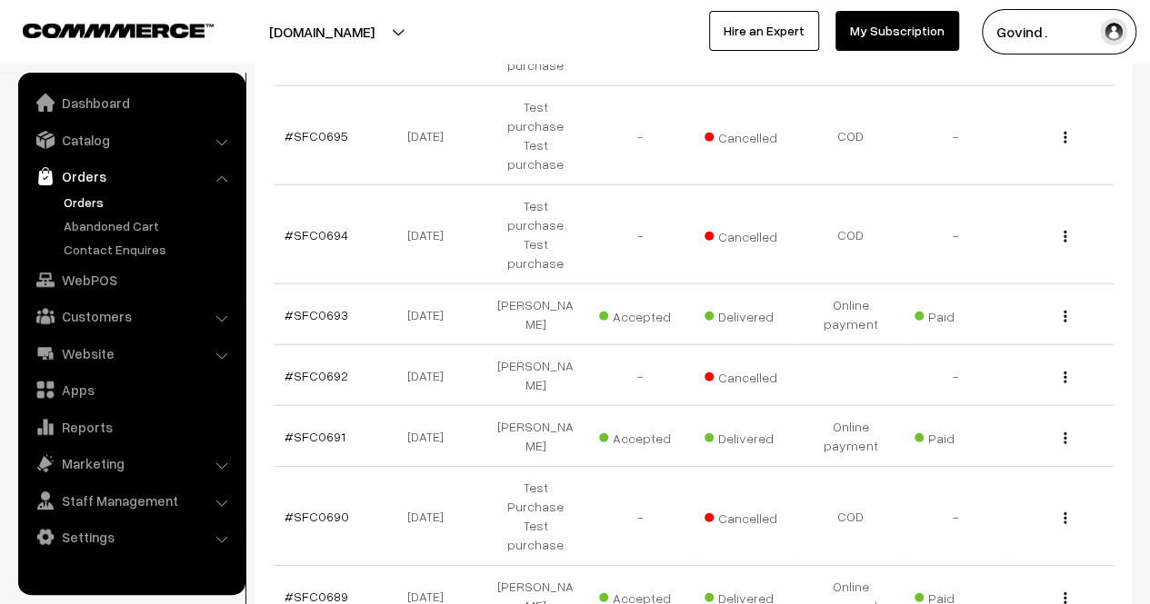
scroll to position [2972, 0]
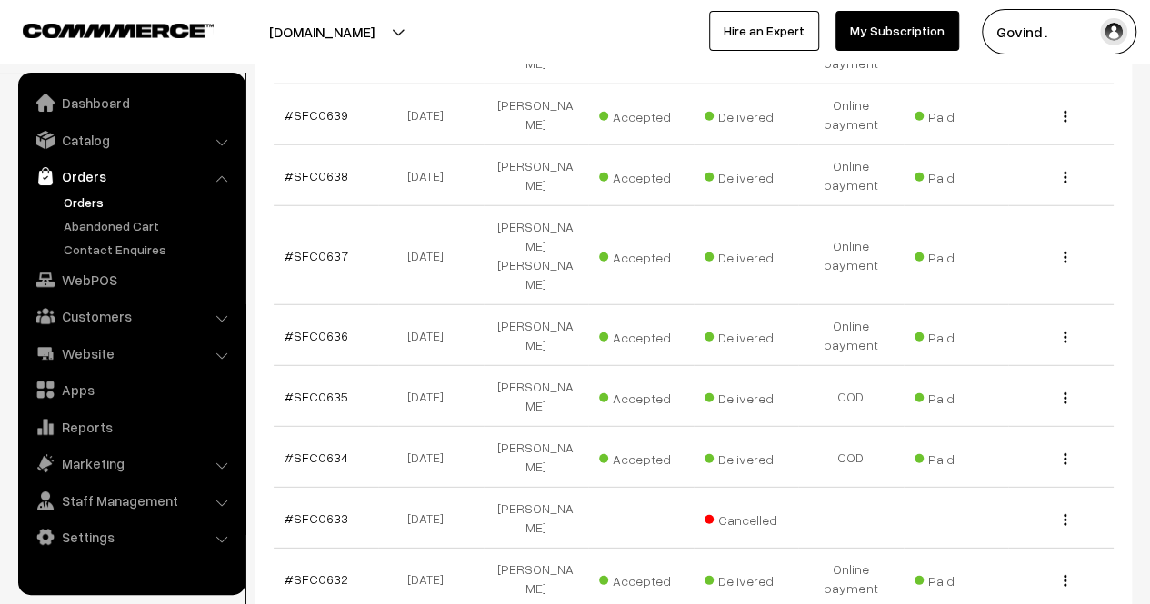
scroll to position [2865, 0]
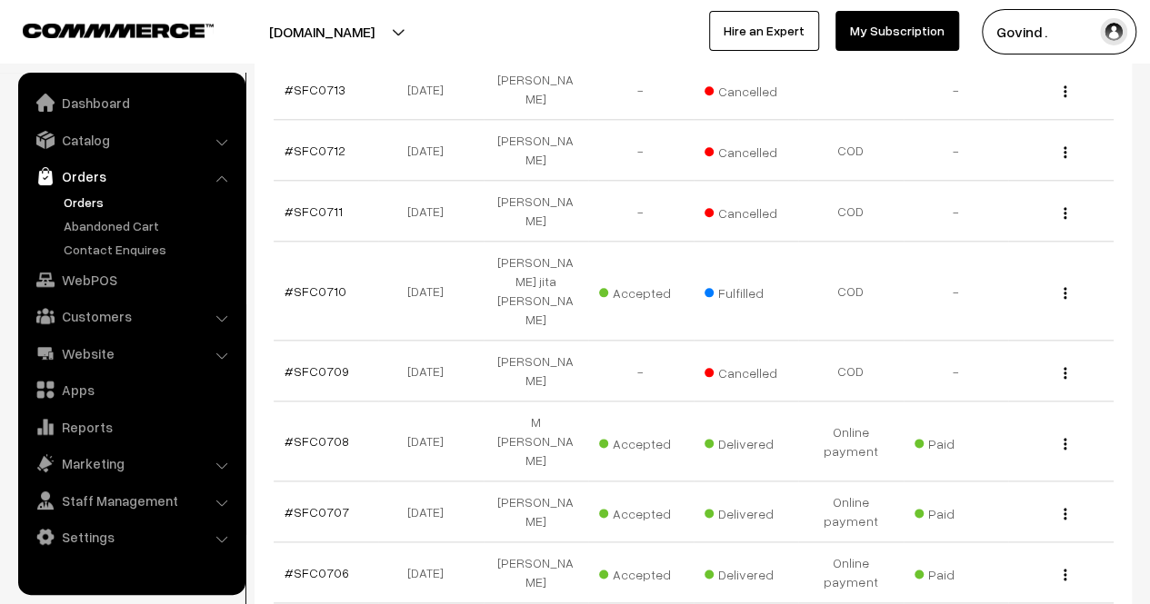
scroll to position [891, 0]
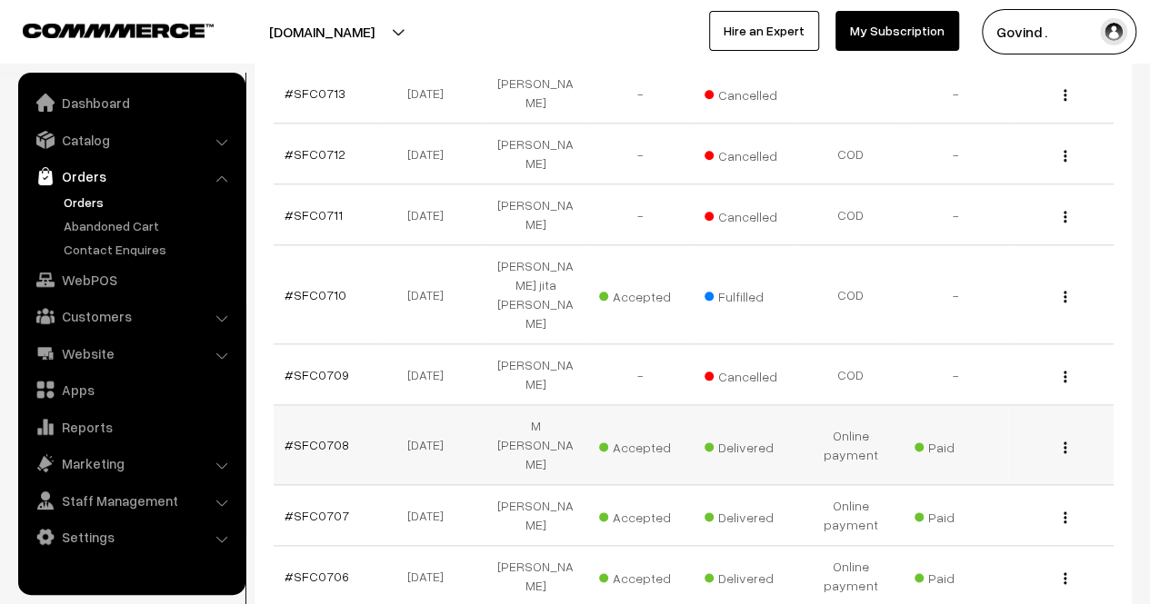
click at [1065, 442] on img "button" at bounding box center [1065, 448] width 3 height 12
click at [1004, 453] on link "View" at bounding box center [984, 473] width 155 height 40
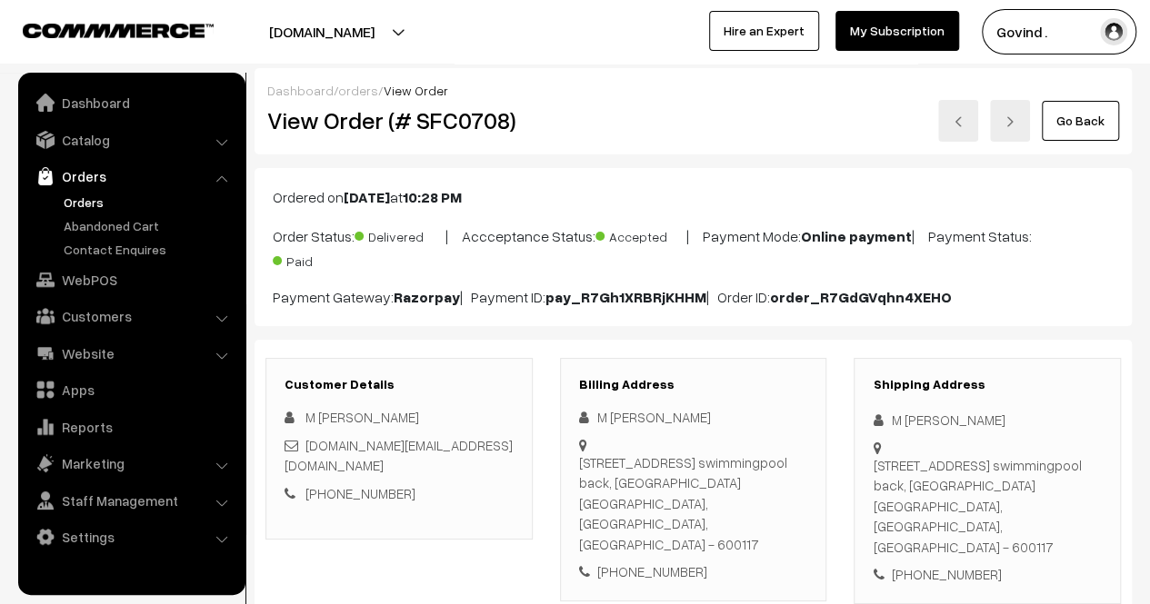
click at [1071, 114] on link "Go Back" at bounding box center [1080, 121] width 77 height 40
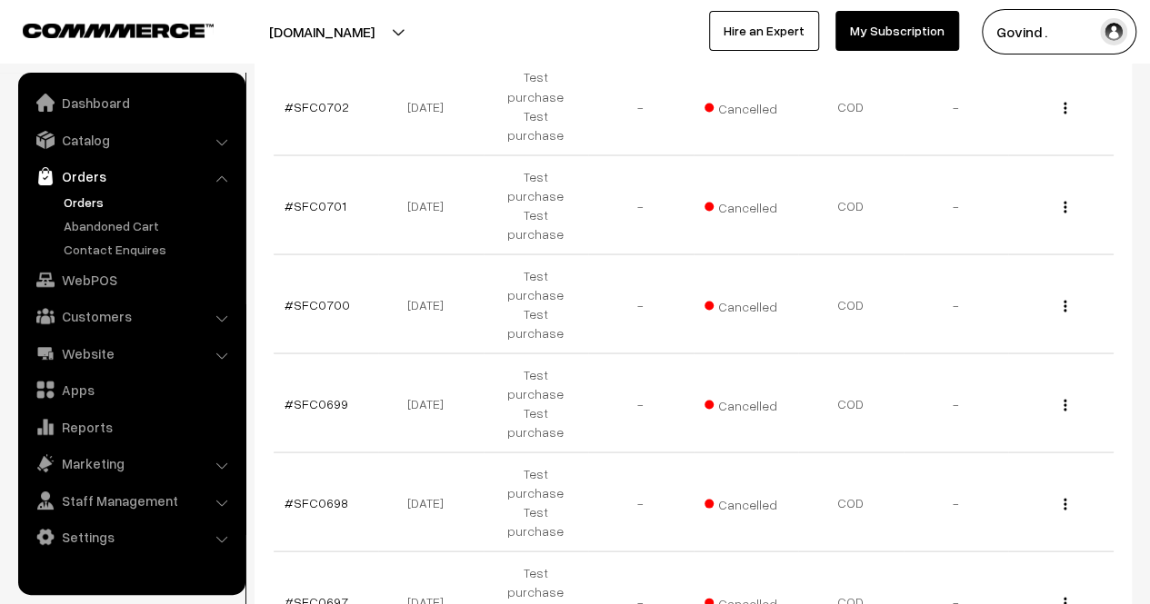
scroll to position [1731, 0]
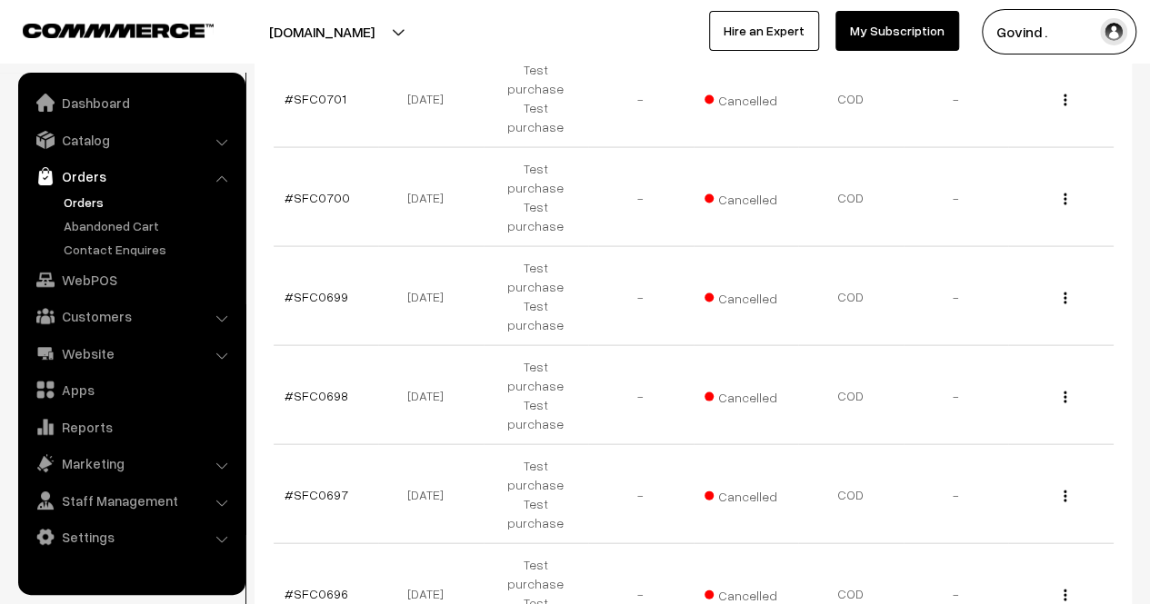
click at [1127, 359] on div "Bulk Options Delete Selected Bulk Options Order No Order Date Customer Name Acc…" at bounding box center [693, 491] width 877 height 3741
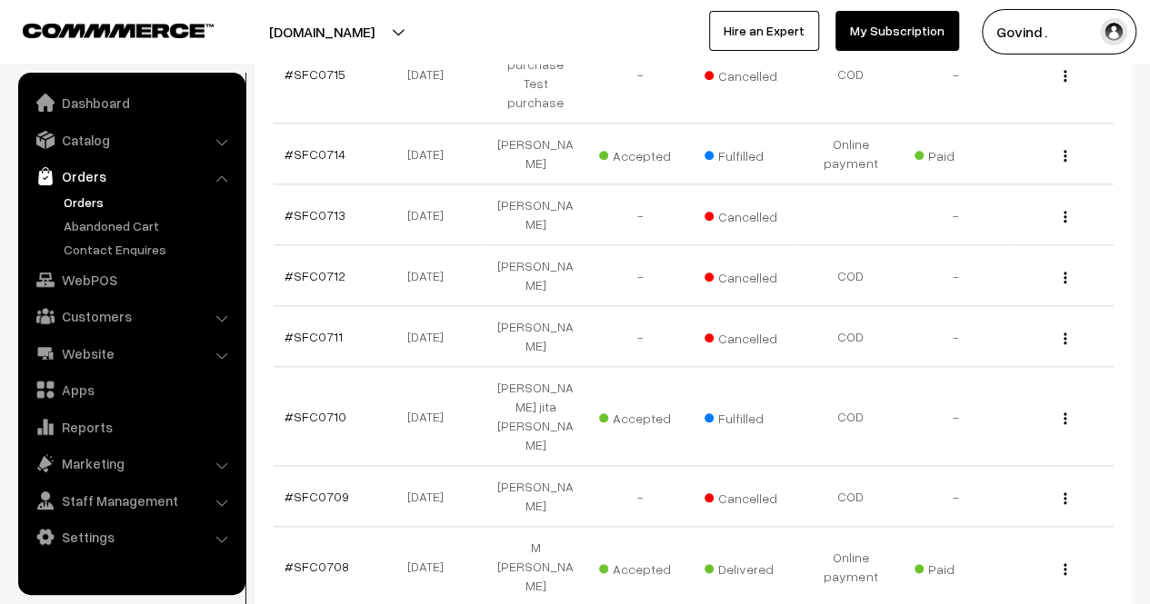
scroll to position [745, 0]
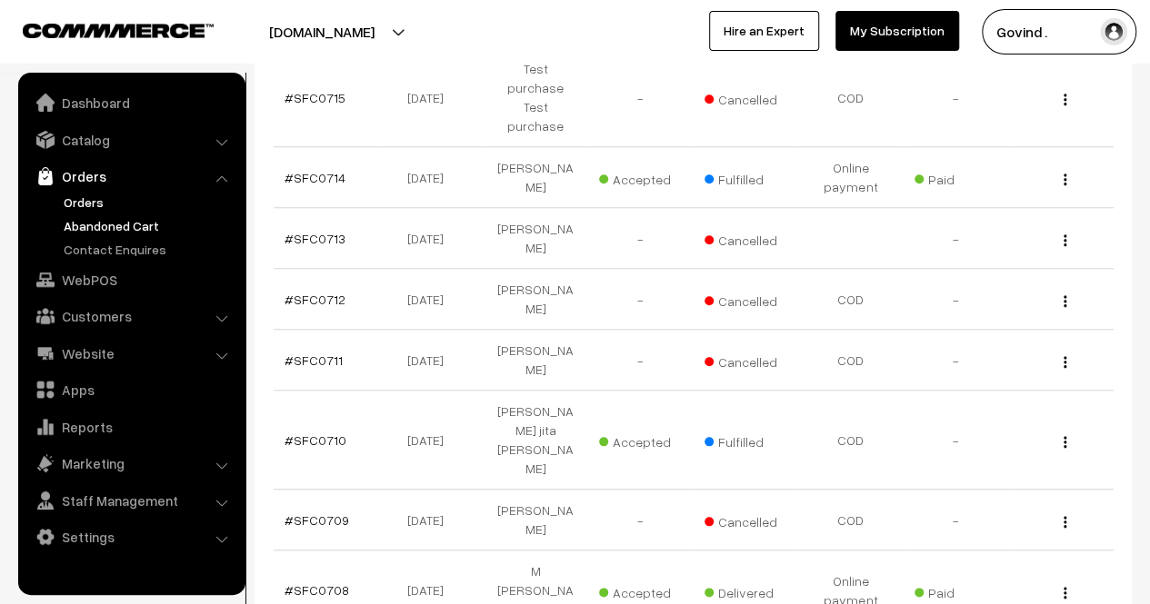
click at [107, 228] on link "Abandoned Cart" at bounding box center [149, 225] width 180 height 19
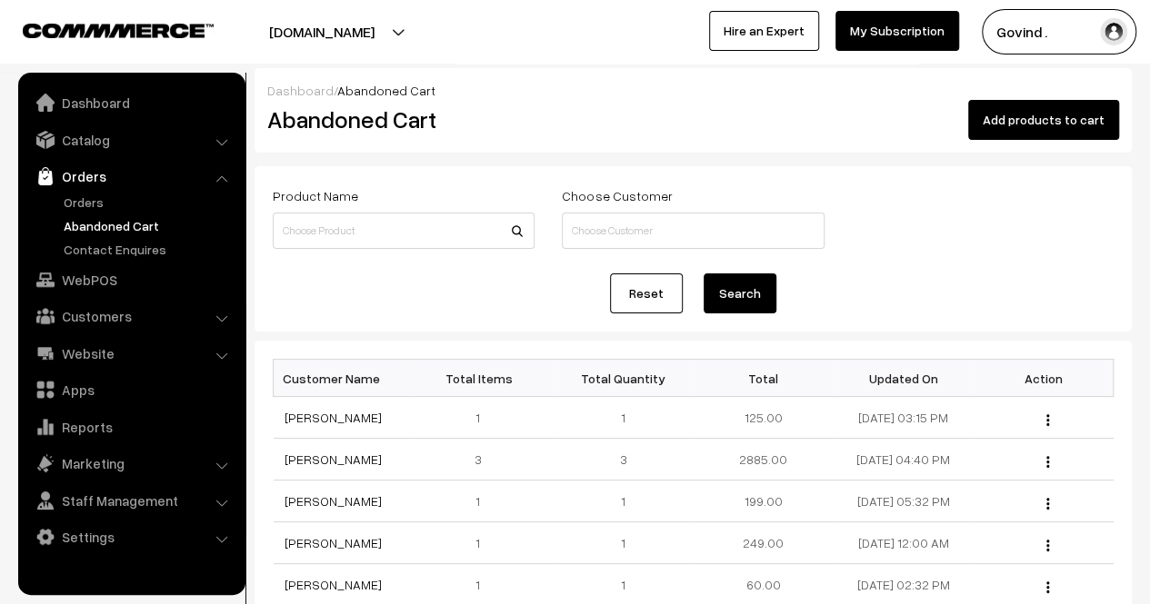
click at [107, 228] on link "Abandoned Cart" at bounding box center [149, 225] width 180 height 19
click at [949, 291] on div "Reset Search" at bounding box center [693, 294] width 841 height 40
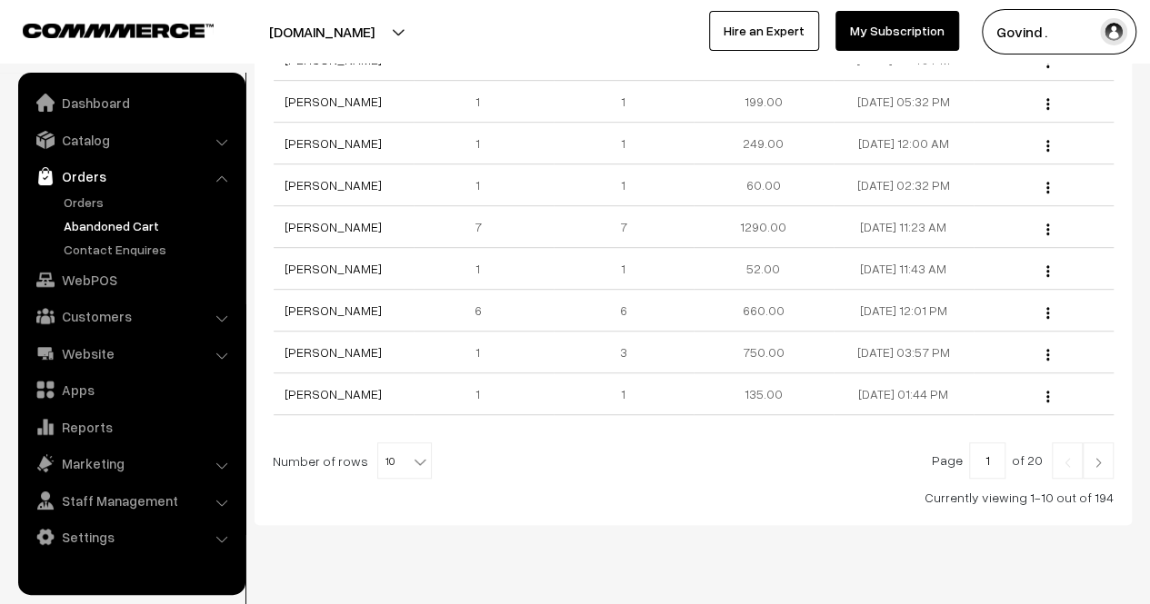
scroll to position [434, 0]
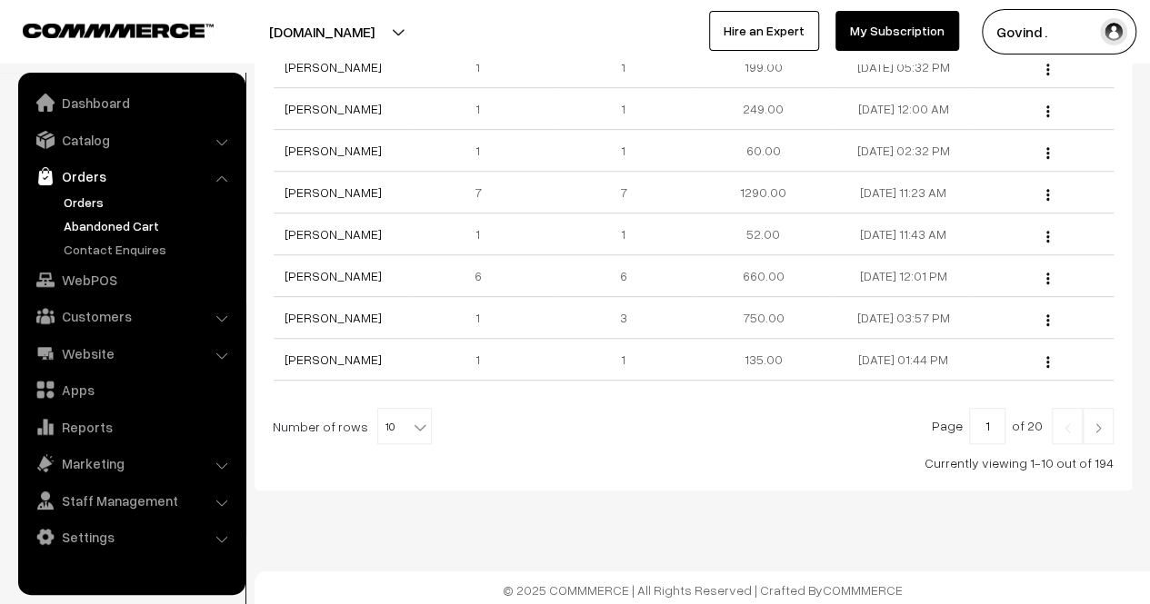
click at [108, 197] on link "Orders" at bounding box center [149, 202] width 180 height 19
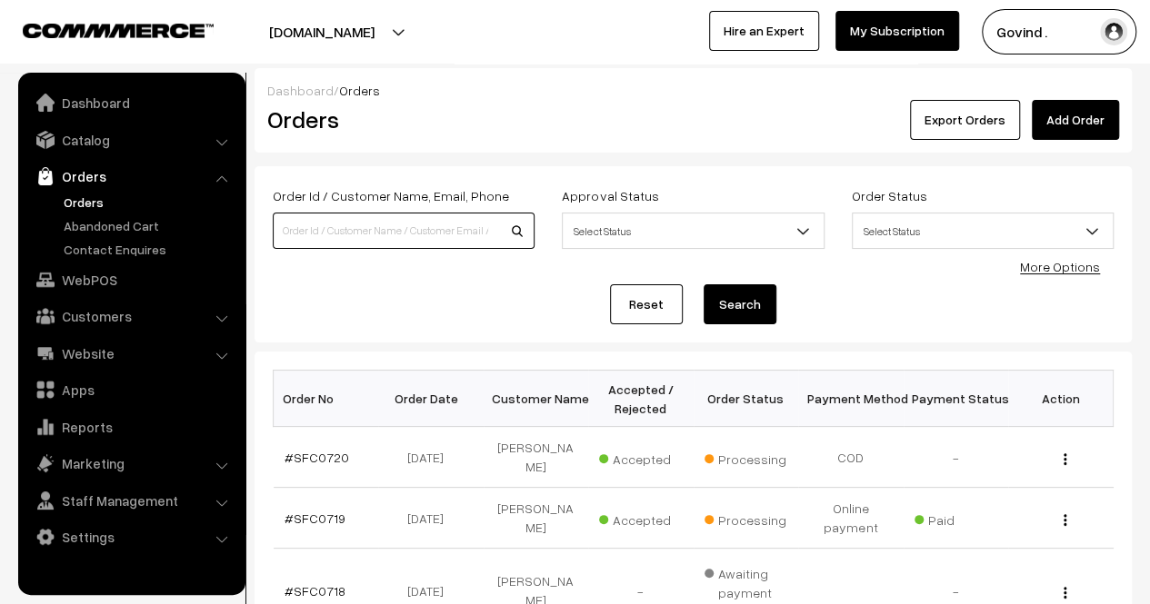
click at [388, 226] on input at bounding box center [404, 231] width 262 height 36
type input "r"
type input "rajeev"
click at [704, 285] on button "Search" at bounding box center [740, 305] width 73 height 40
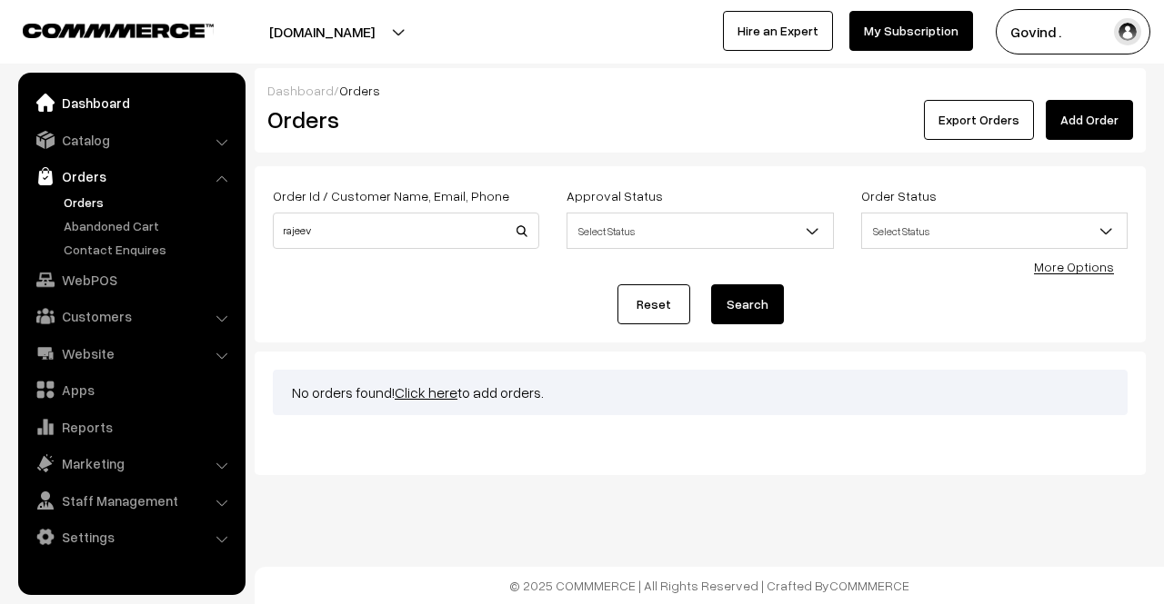
click at [94, 114] on link "Dashboard" at bounding box center [131, 102] width 216 height 33
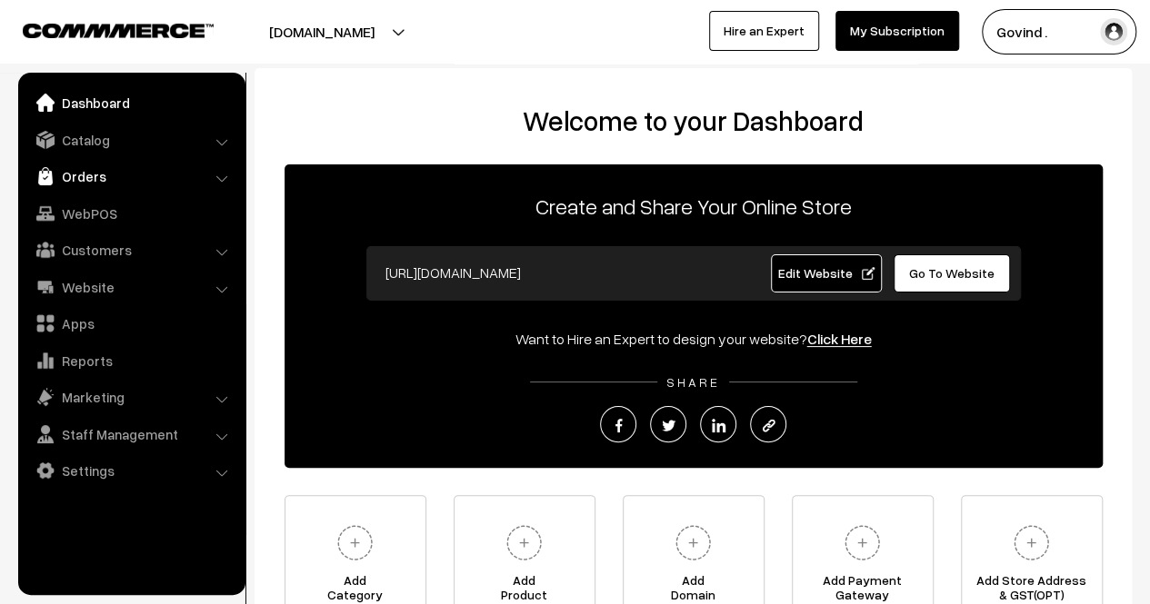
click at [99, 188] on link "Orders" at bounding box center [131, 176] width 216 height 33
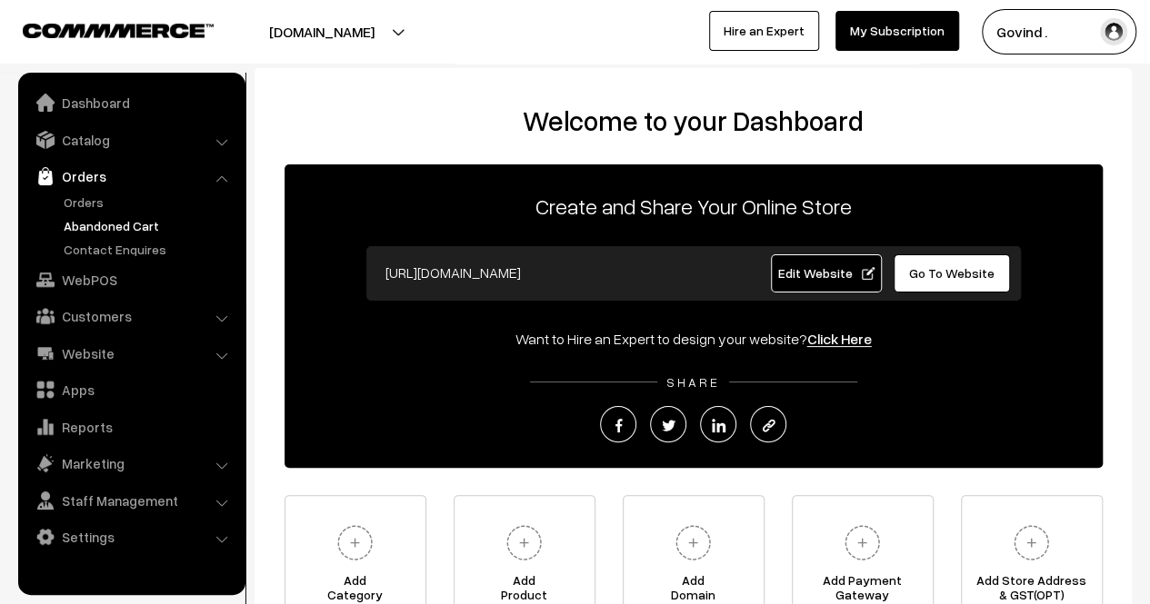
click at [104, 225] on link "Abandoned Cart" at bounding box center [149, 225] width 180 height 19
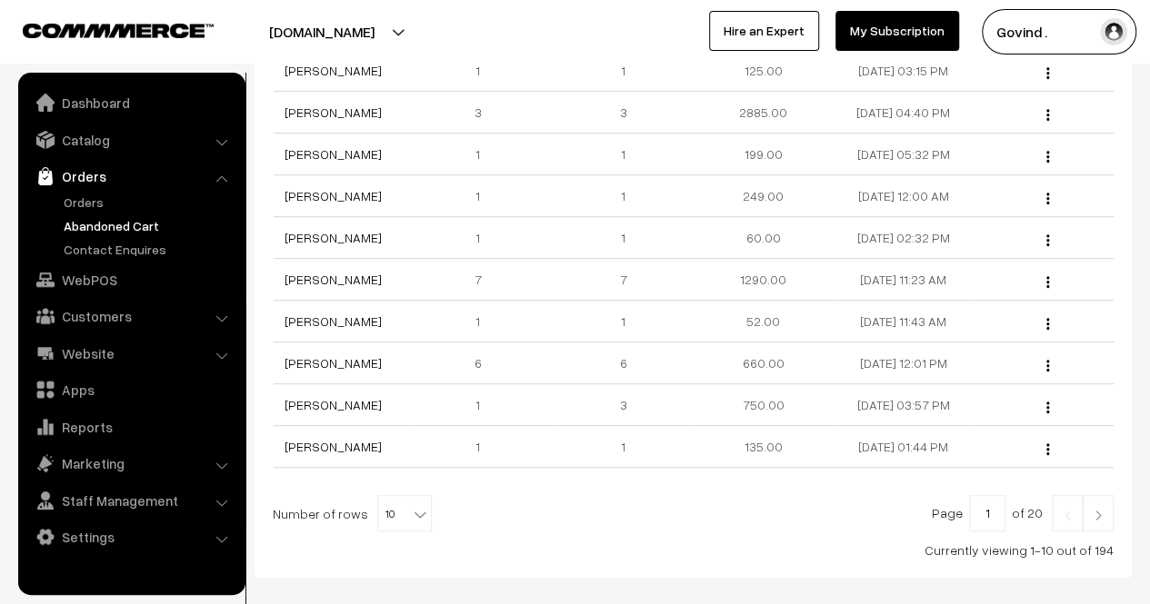
scroll to position [342, 0]
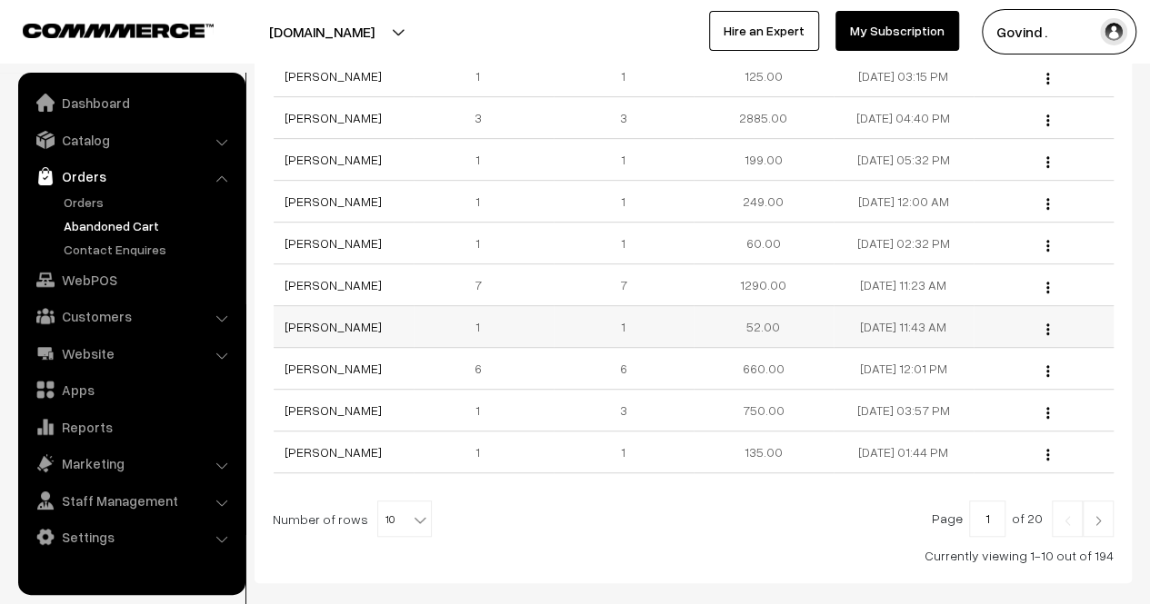
click at [1050, 332] on div "View" at bounding box center [1043, 326] width 118 height 19
click at [1046, 324] on img "button" at bounding box center [1047, 330] width 3 height 12
click at [980, 337] on link "View" at bounding box center [967, 355] width 155 height 40
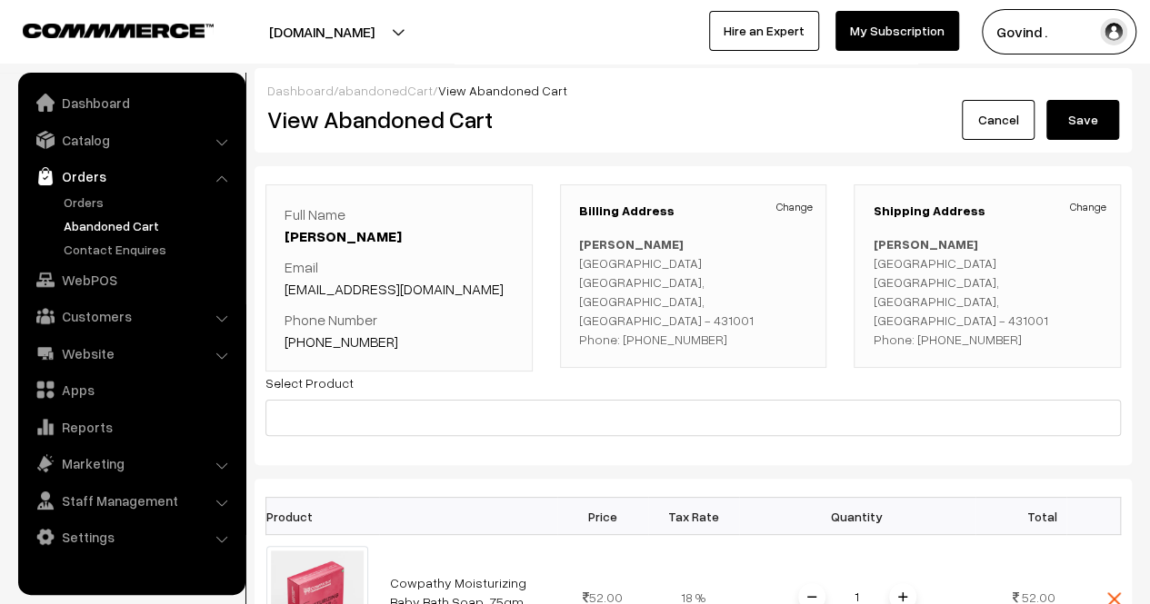
click at [1009, 120] on link "Cancel" at bounding box center [998, 120] width 73 height 40
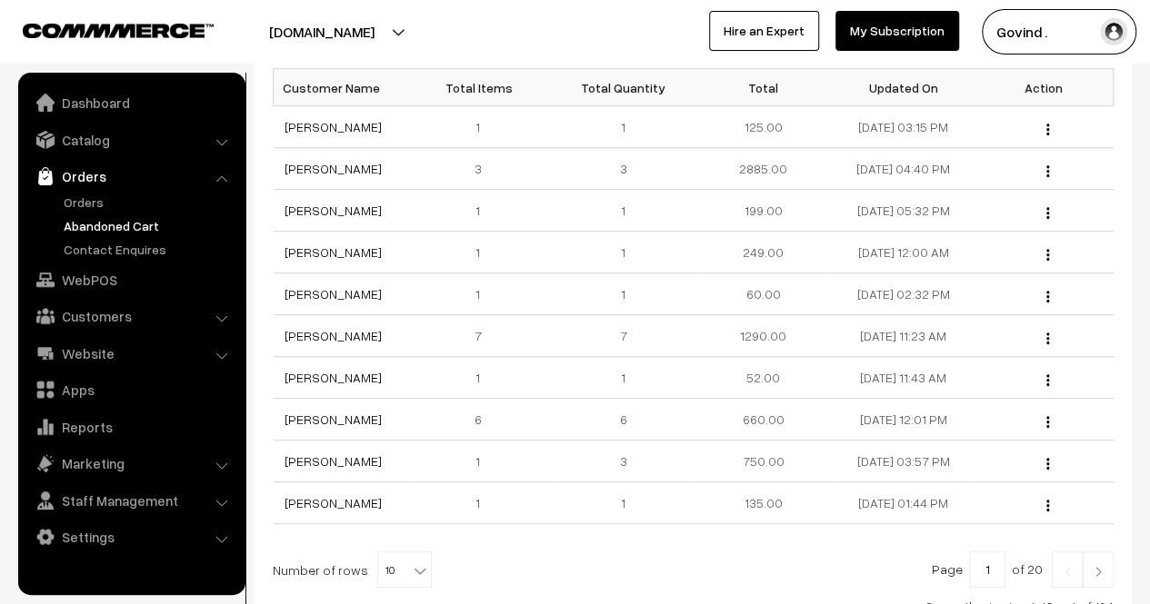
scroll to position [289, 0]
click at [1009, 120] on div "View" at bounding box center [1043, 128] width 118 height 19
click at [1047, 293] on img "button" at bounding box center [1047, 299] width 3 height 12
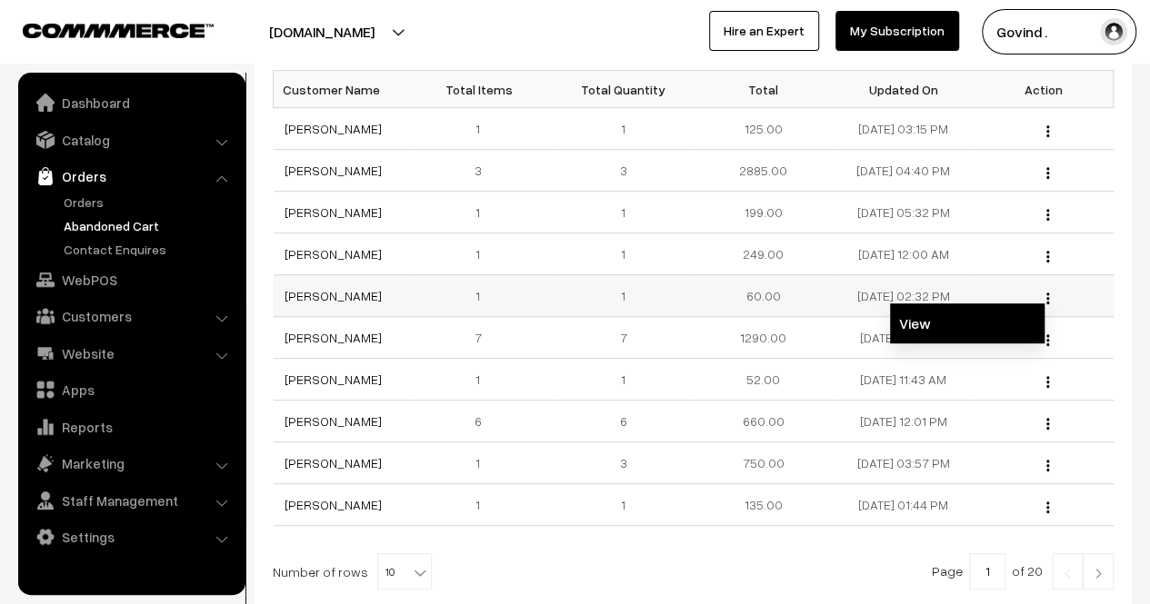
click at [967, 309] on link "View" at bounding box center [967, 324] width 155 height 40
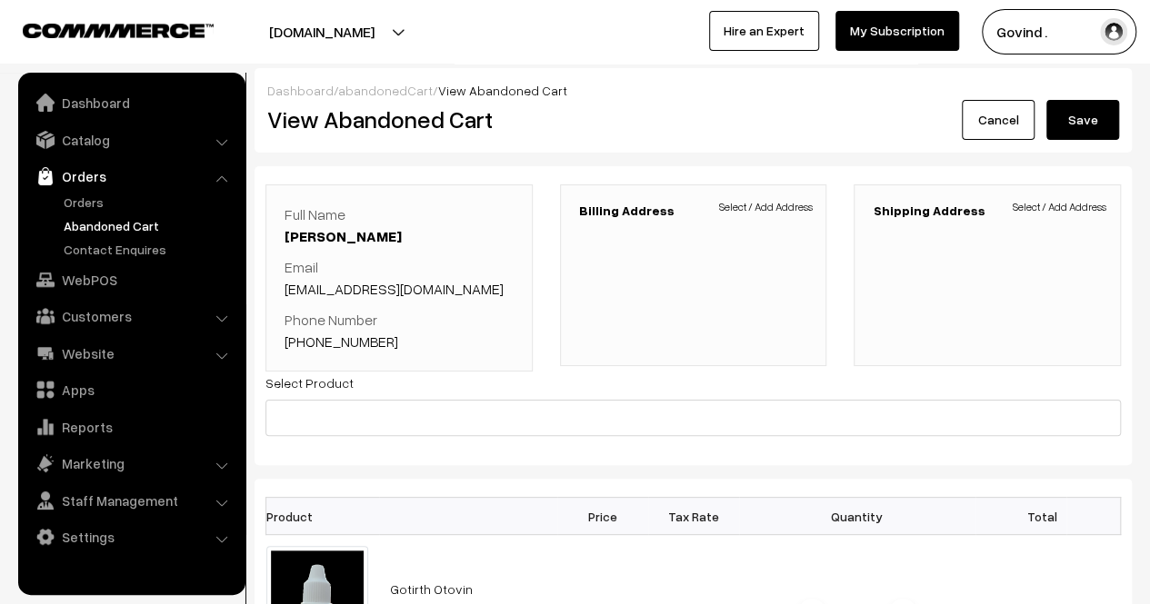
click at [973, 125] on link "Cancel" at bounding box center [998, 120] width 73 height 40
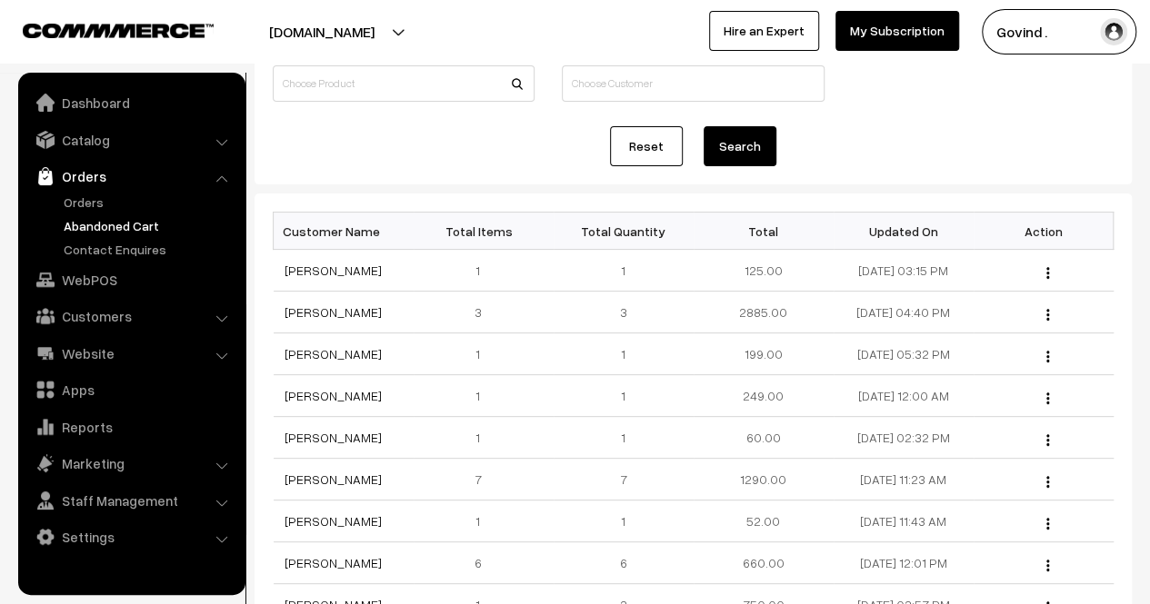
scroll to position [144, 0]
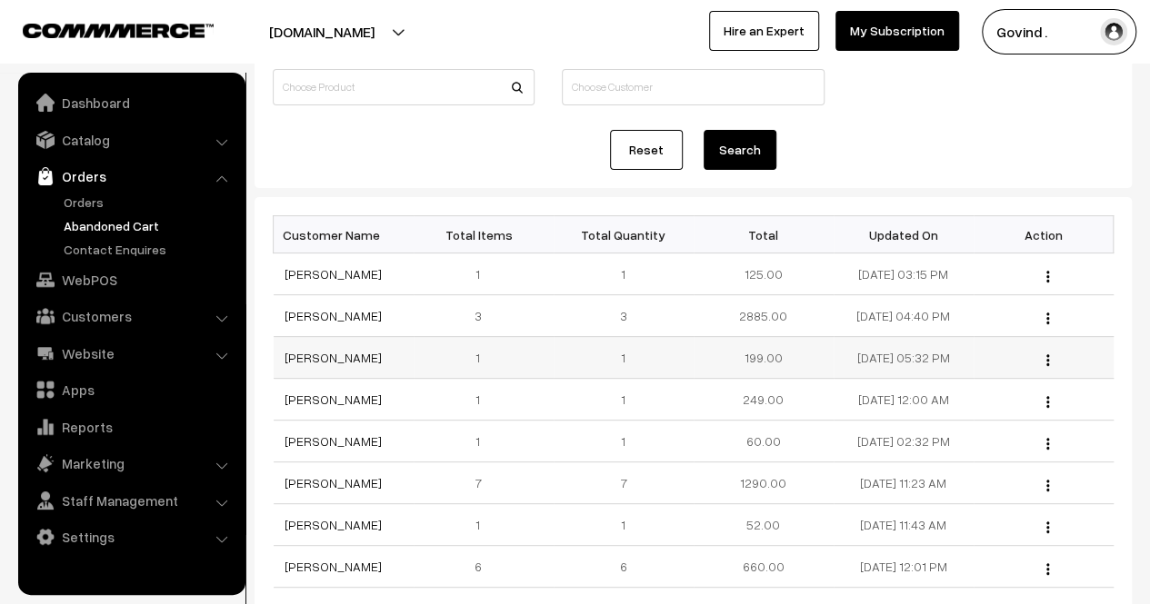
click at [1043, 348] on div "View" at bounding box center [1043, 357] width 118 height 19
click at [1050, 355] on div "View" at bounding box center [1043, 357] width 118 height 19
click at [1047, 359] on img "button" at bounding box center [1047, 361] width 3 height 12
click at [949, 386] on link "View" at bounding box center [967, 385] width 155 height 40
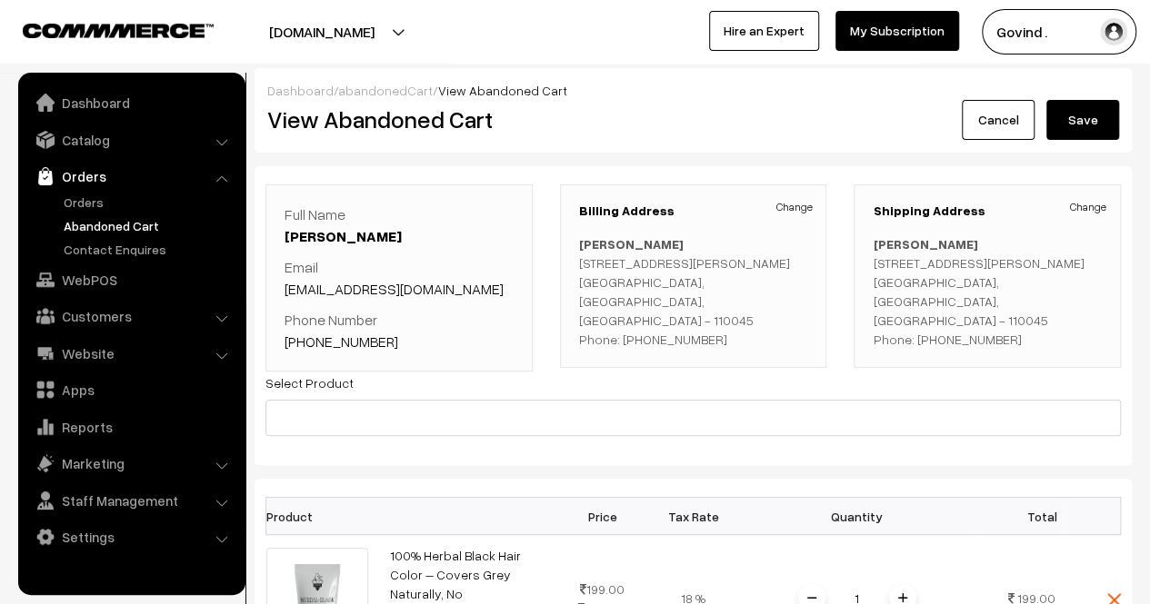
click at [993, 115] on link "Cancel" at bounding box center [998, 120] width 73 height 40
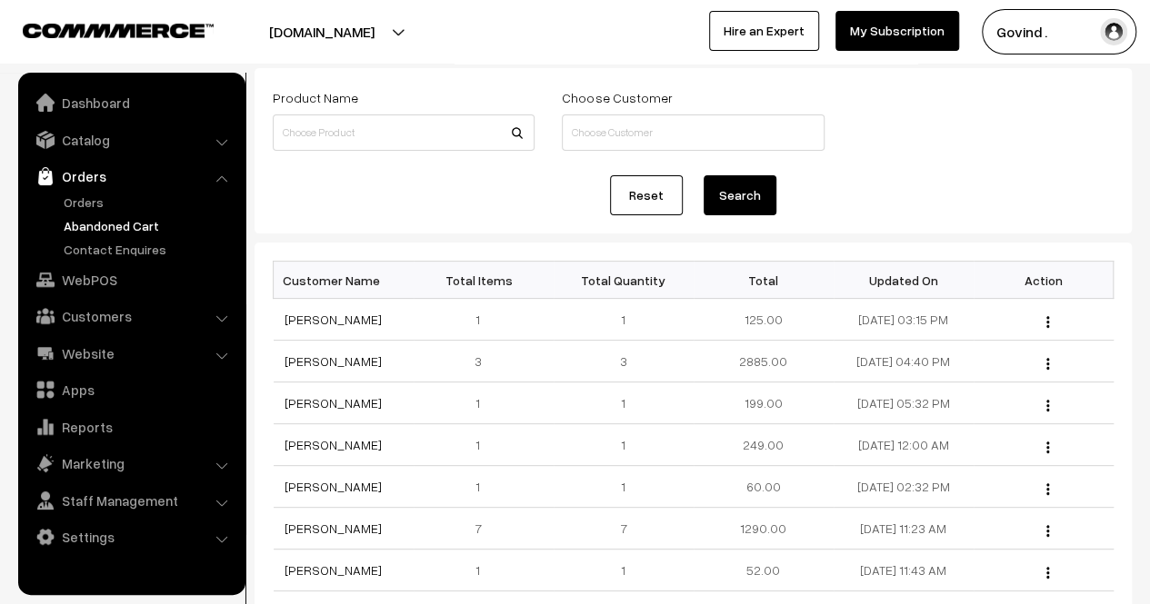
scroll to position [107, 0]
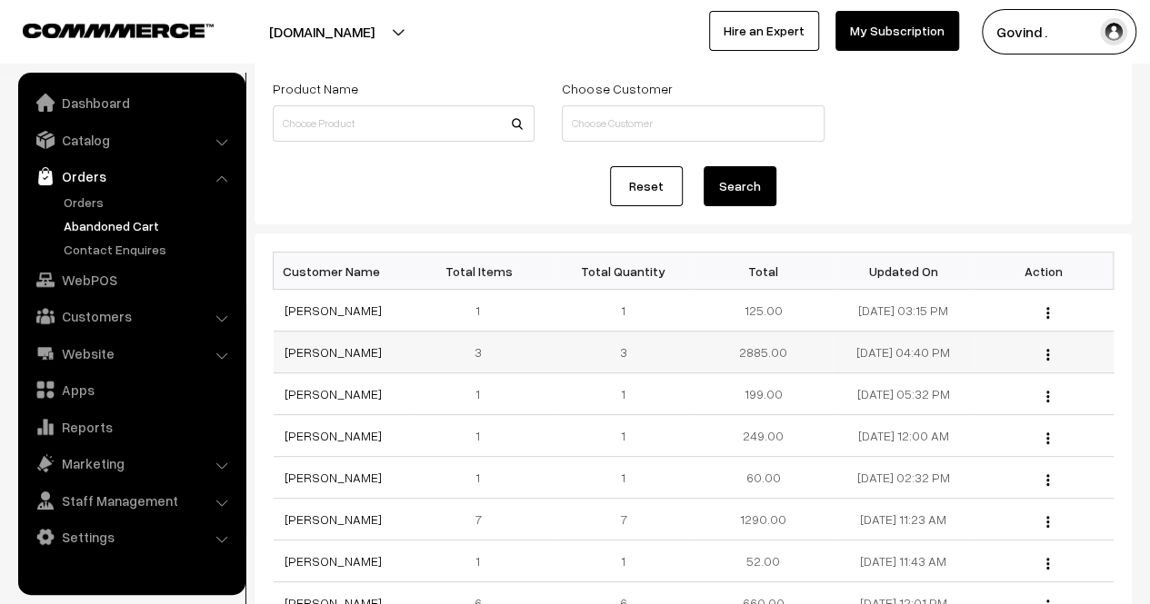
click at [1048, 349] on img "button" at bounding box center [1047, 355] width 3 height 12
click at [976, 379] on link "View" at bounding box center [967, 380] width 155 height 40
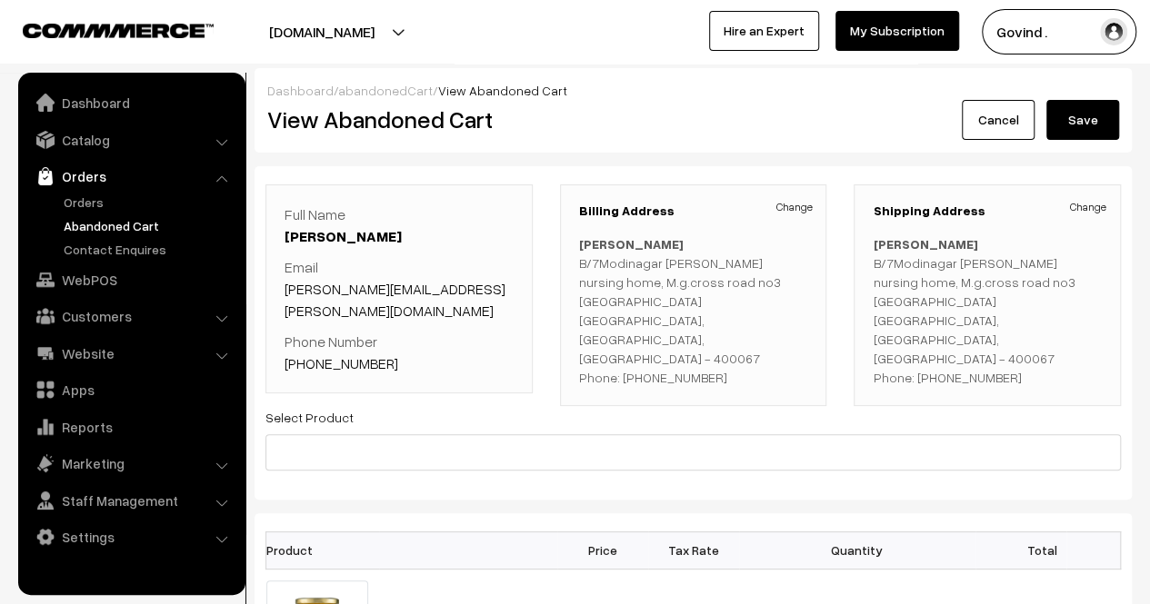
click at [1007, 125] on link "Cancel" at bounding box center [998, 120] width 73 height 40
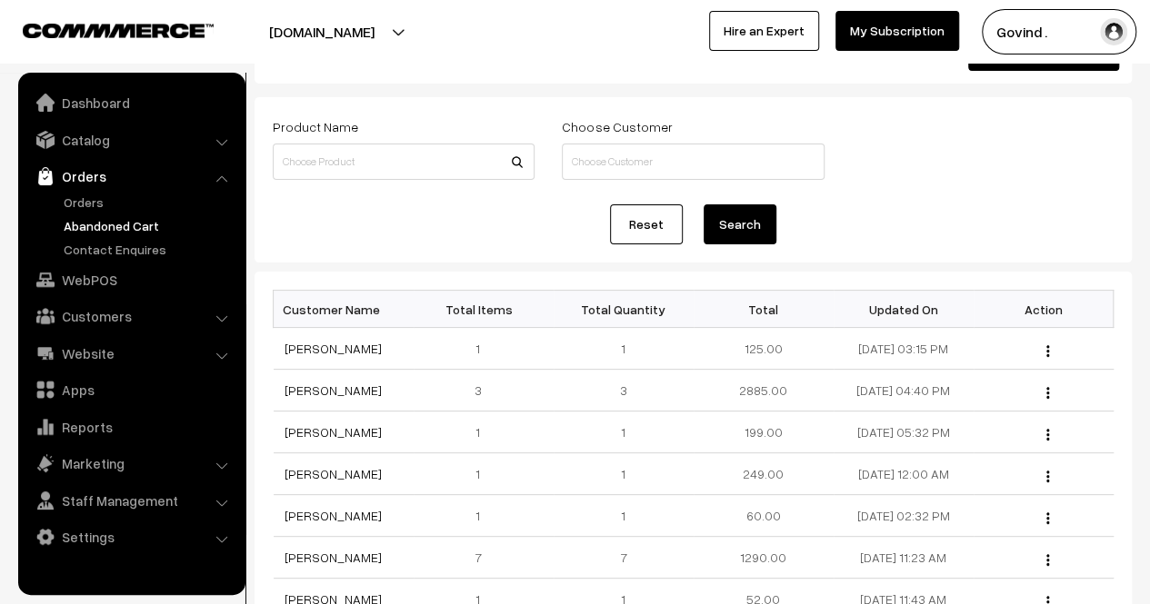
scroll to position [72, 0]
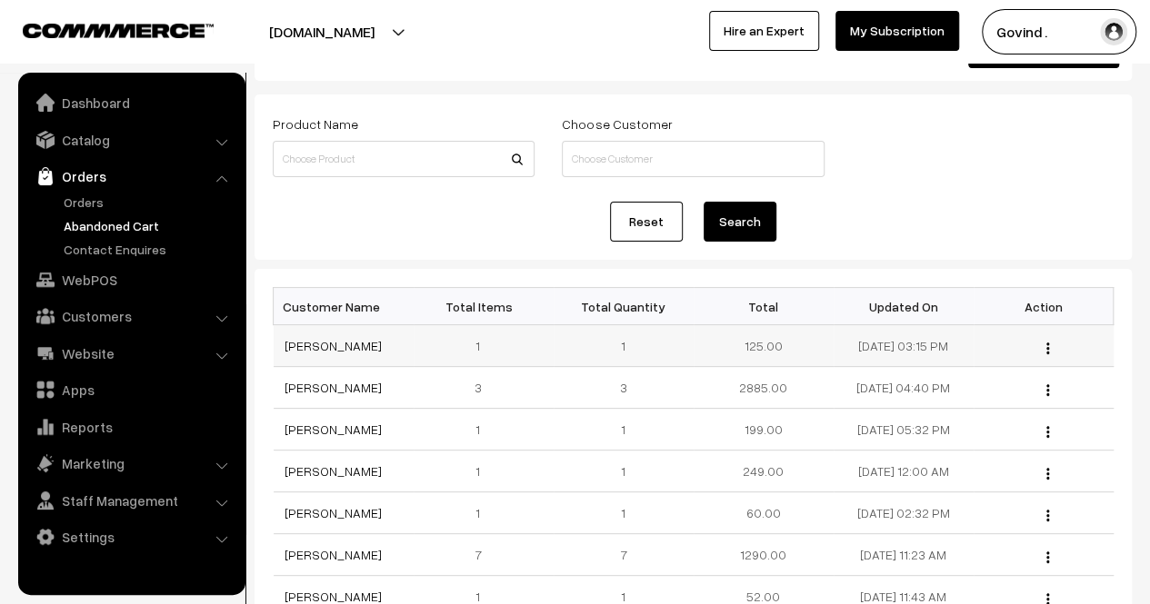
click at [1050, 346] on div "View" at bounding box center [1043, 345] width 118 height 19
click at [1048, 352] on button "button" at bounding box center [1047, 348] width 5 height 15
click at [964, 389] on link "View" at bounding box center [967, 374] width 155 height 40
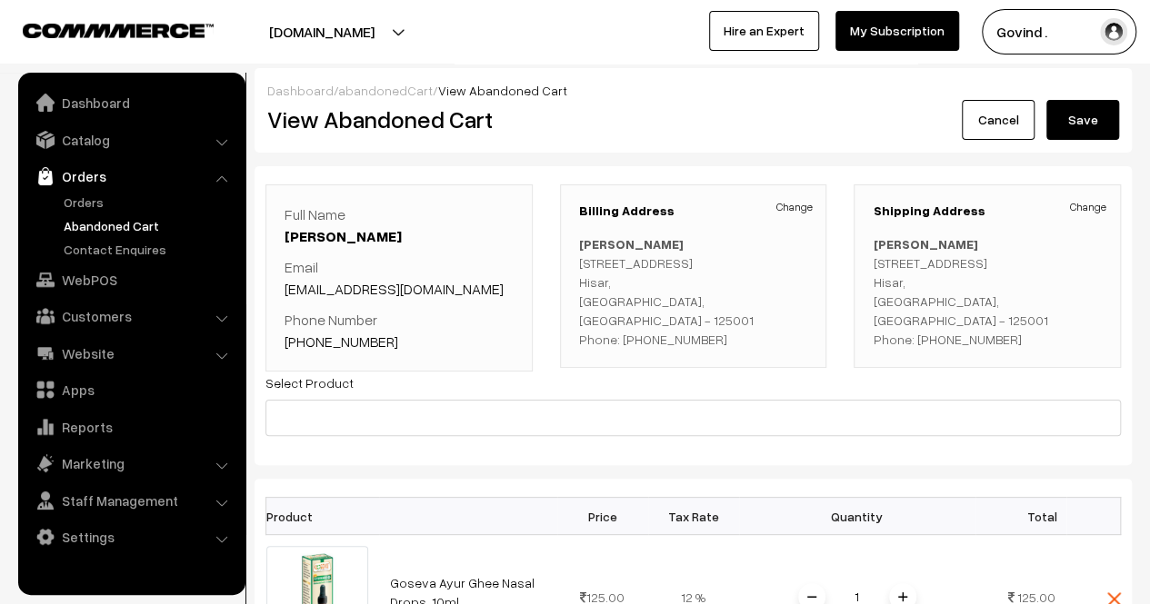
click at [976, 108] on link "Cancel" at bounding box center [998, 120] width 73 height 40
